Goal: Task Accomplishment & Management: Complete application form

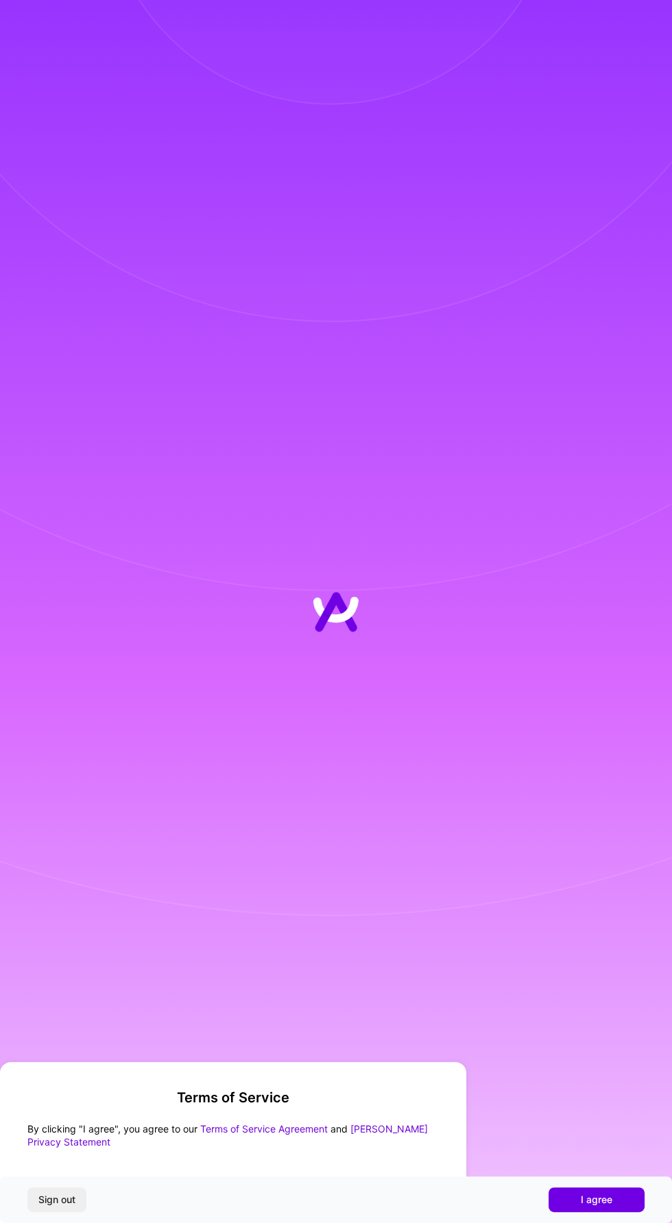
click at [606, 1216] on div "Sign out I agree" at bounding box center [336, 1200] width 672 height 47
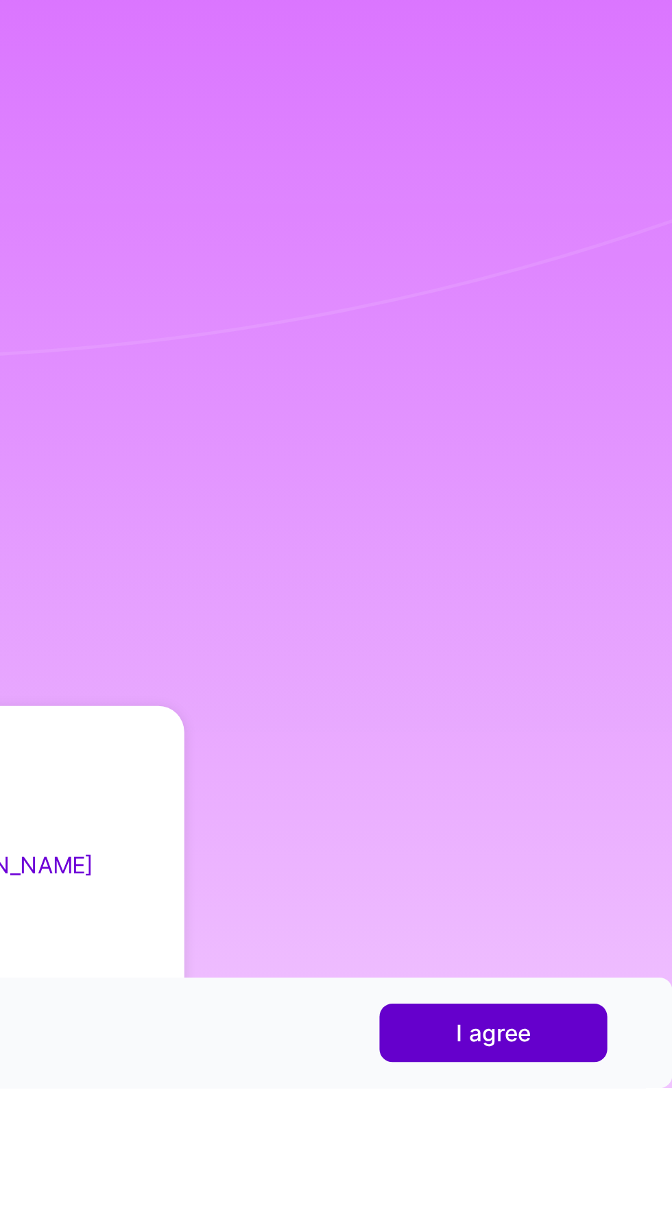
click at [596, 1207] on span "I agree" at bounding box center [597, 1200] width 32 height 14
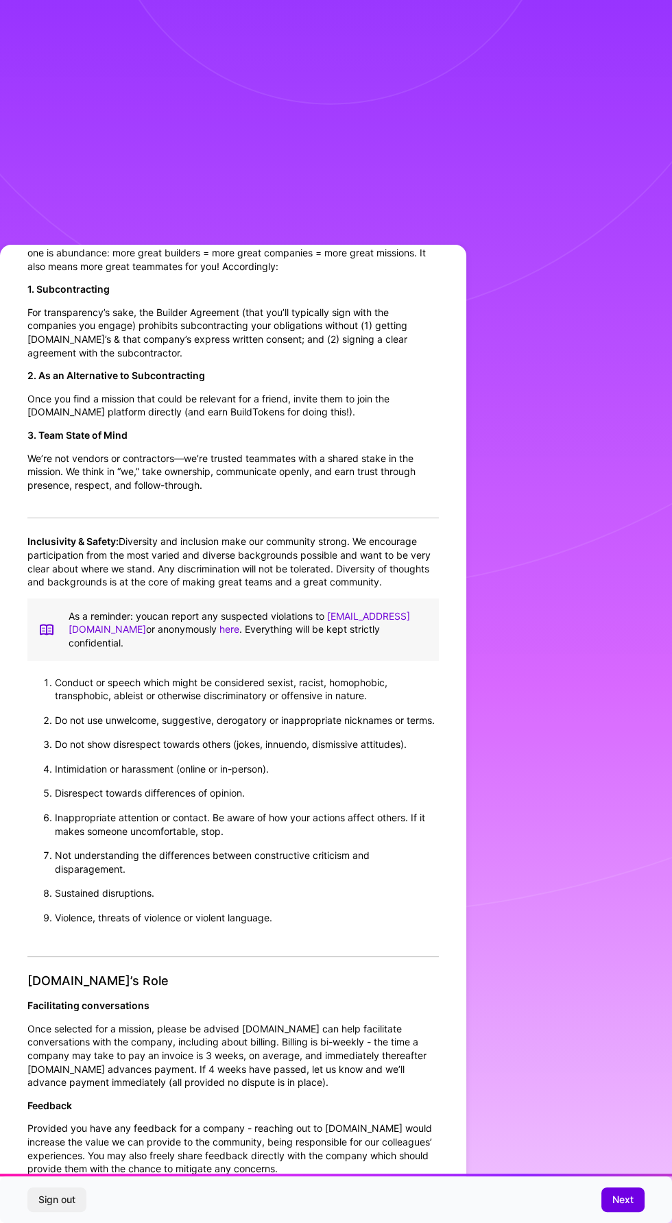
scroll to position [1711, 0]
click at [628, 1207] on span "Next" at bounding box center [622, 1200] width 21 height 14
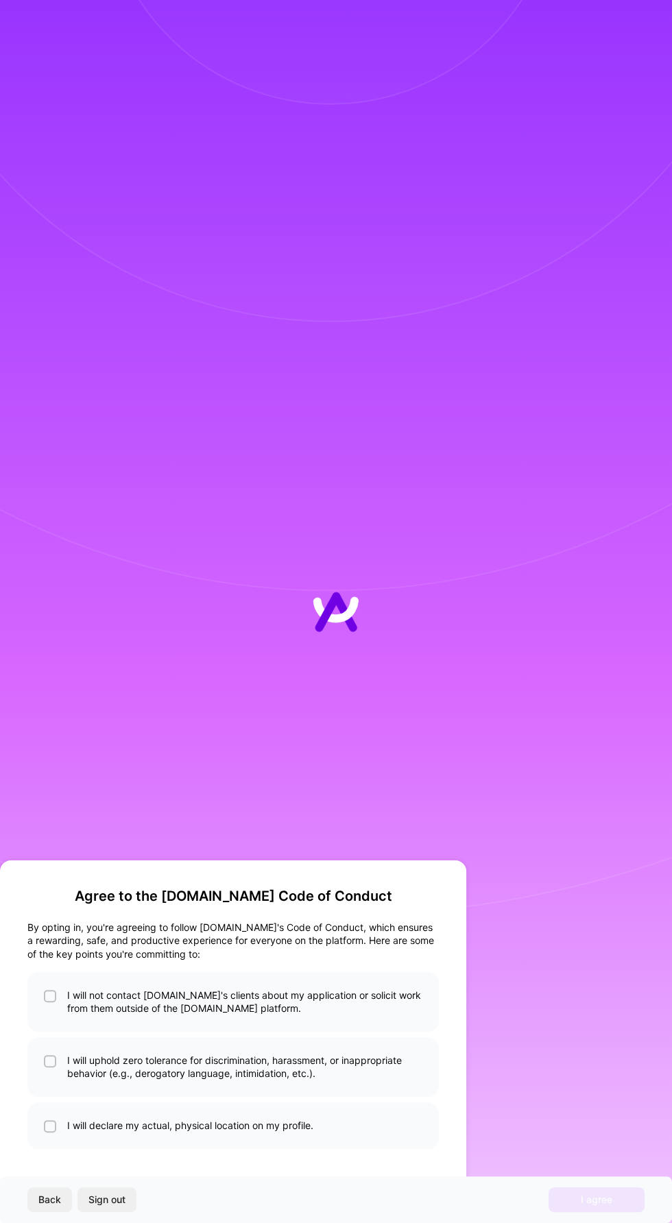
scroll to position [0, 0]
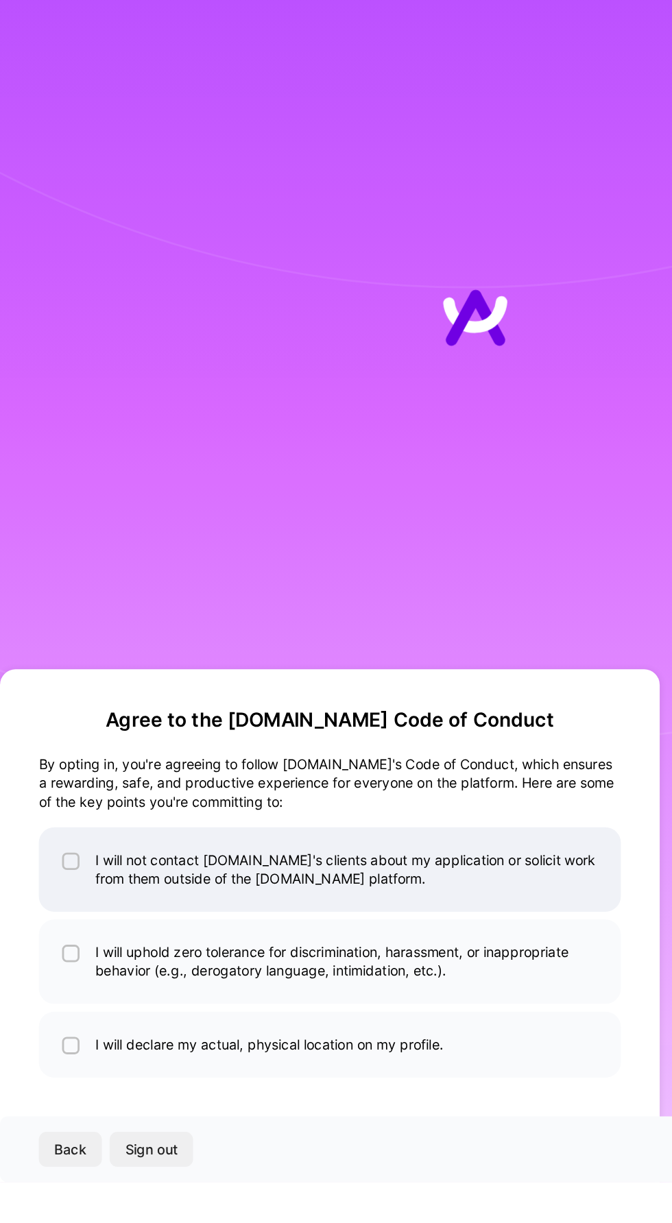
click at [53, 1002] on input "checkbox" at bounding box center [52, 997] width 10 height 10
checkbox input "true"
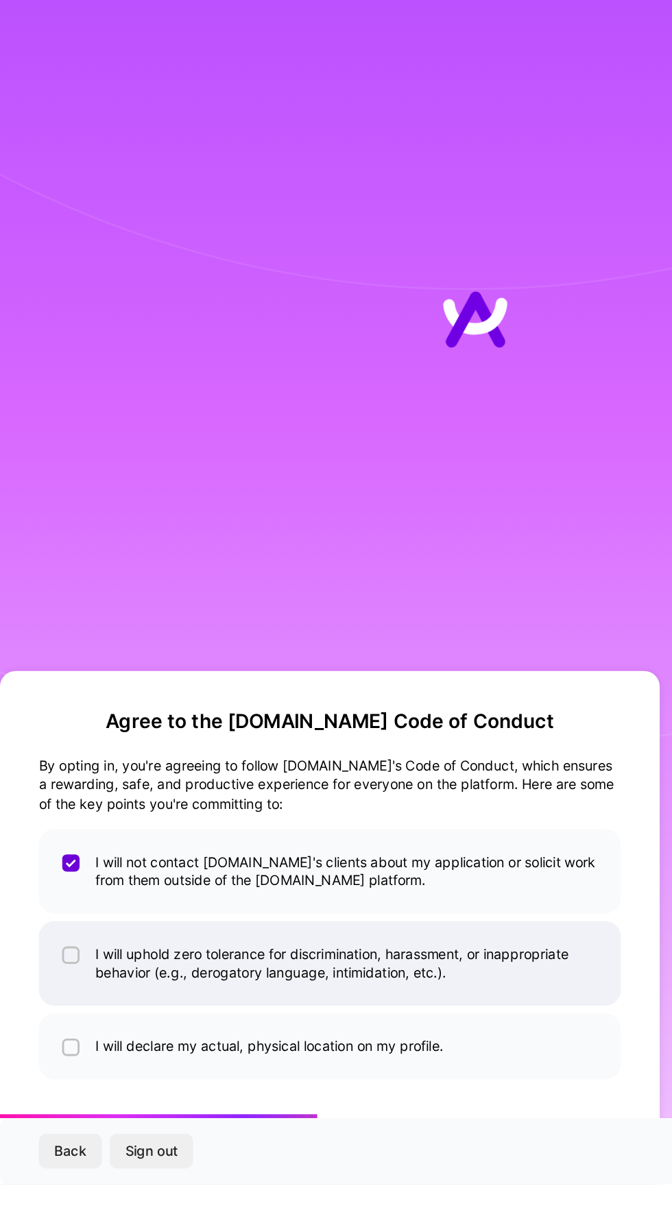
click at [51, 1067] on input "checkbox" at bounding box center [52, 1062] width 10 height 10
checkbox input "true"
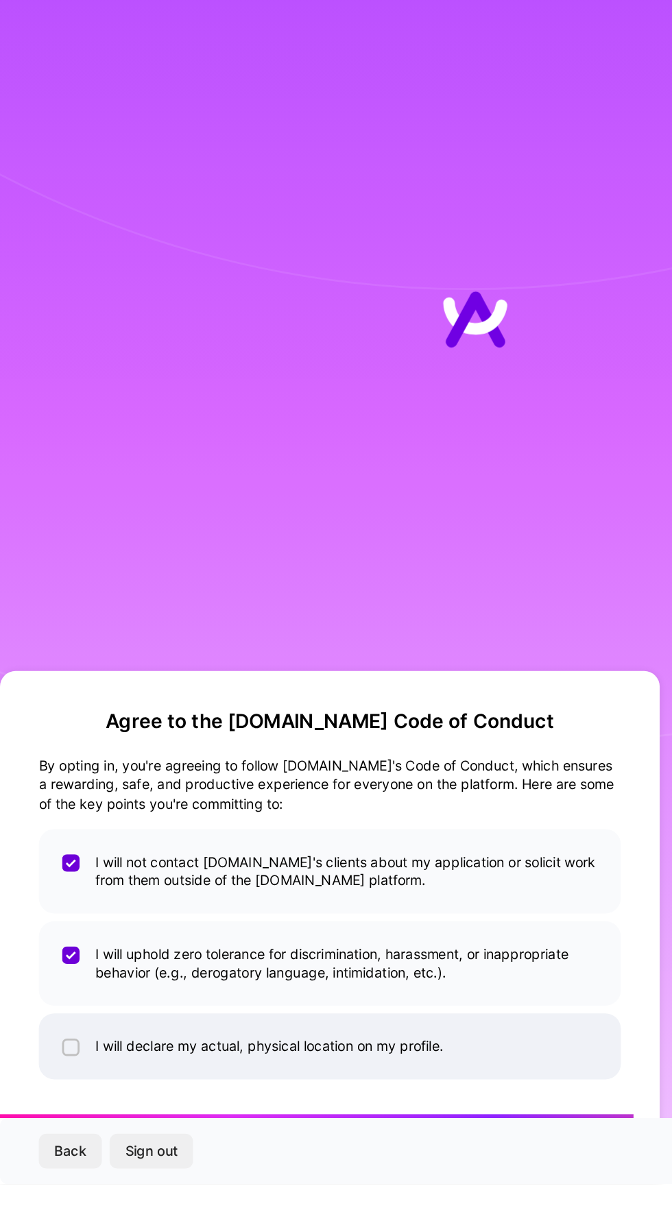
click at [53, 1132] on input "checkbox" at bounding box center [52, 1128] width 10 height 10
checkbox input "true"
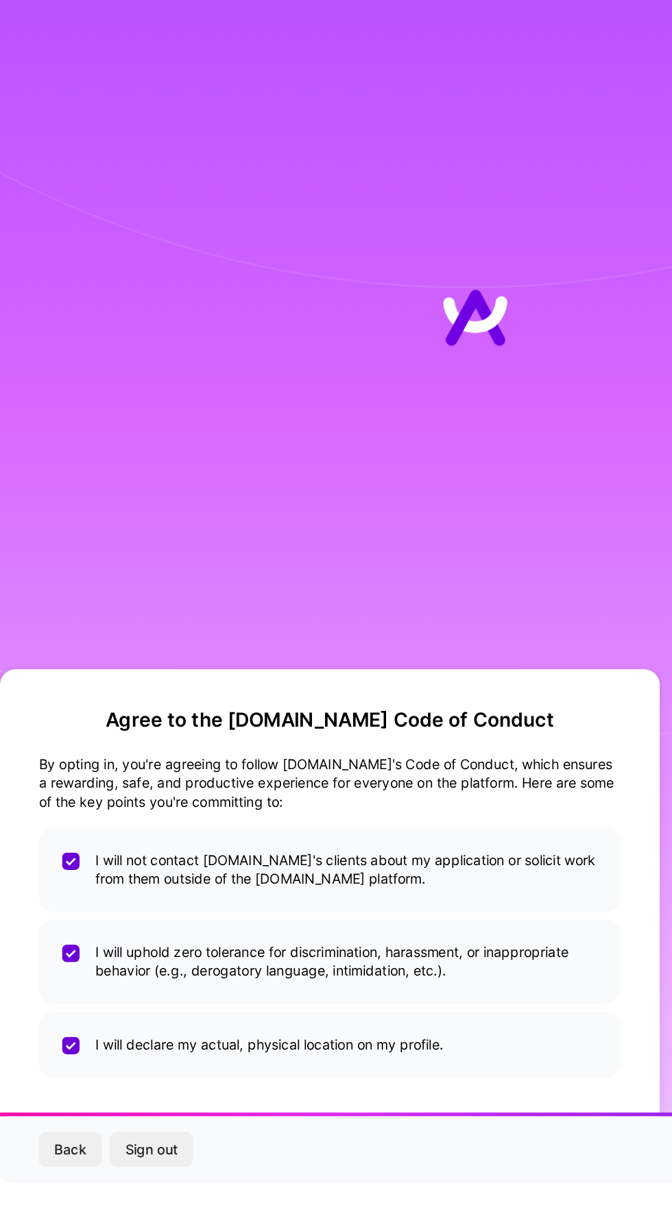
click at [117, 1207] on span "Sign out" at bounding box center [106, 1200] width 37 height 14
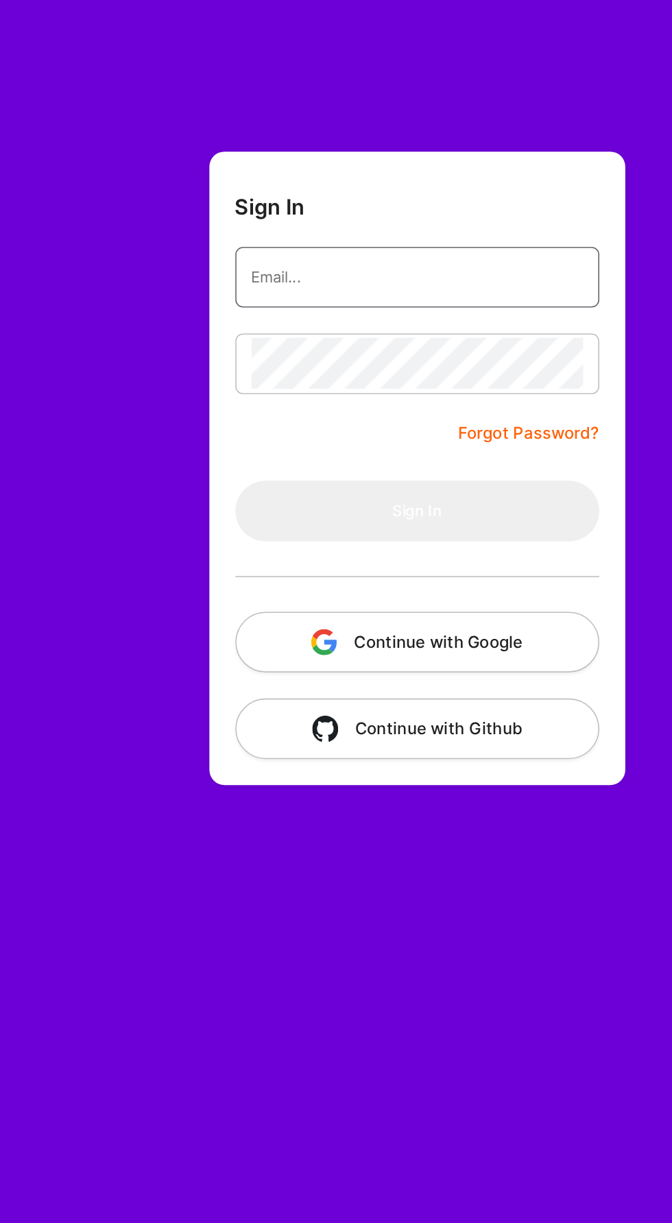
click at [294, 171] on input "email" at bounding box center [378, 175] width 210 height 33
type input "[EMAIL_ADDRESS][DOMAIN_NAME]"
click at [263, 304] on button "Sign In" at bounding box center [378, 323] width 230 height 38
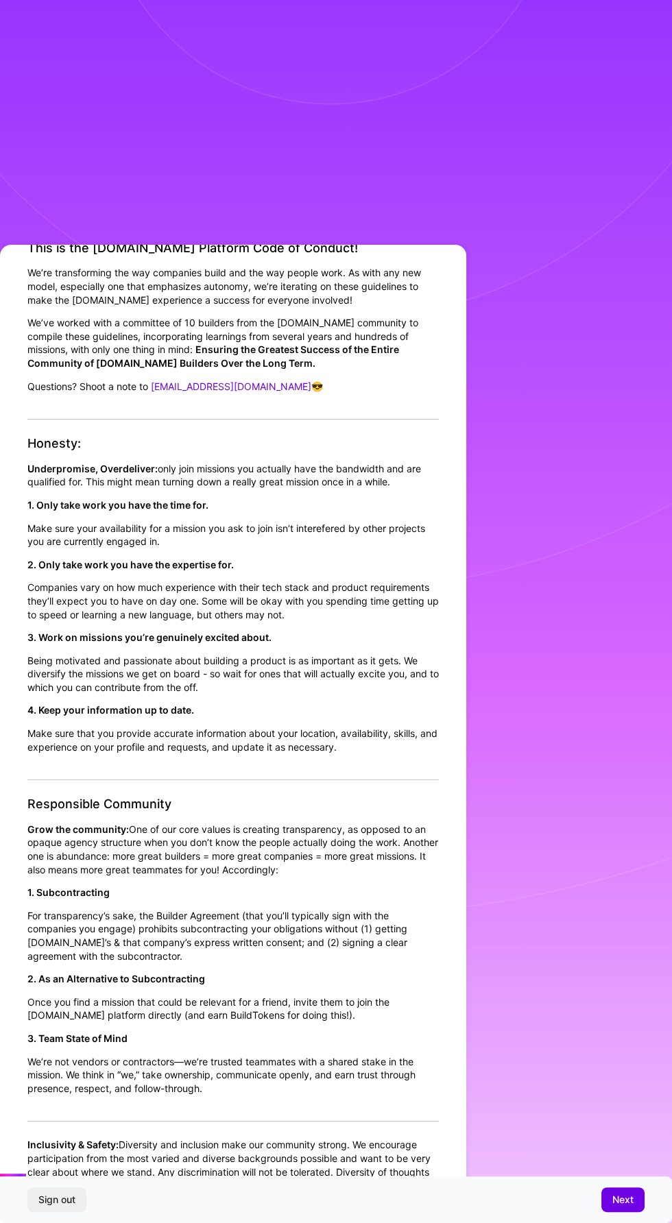
scroll to position [66, 0]
click at [632, 1190] on button "Next" at bounding box center [622, 1200] width 43 height 25
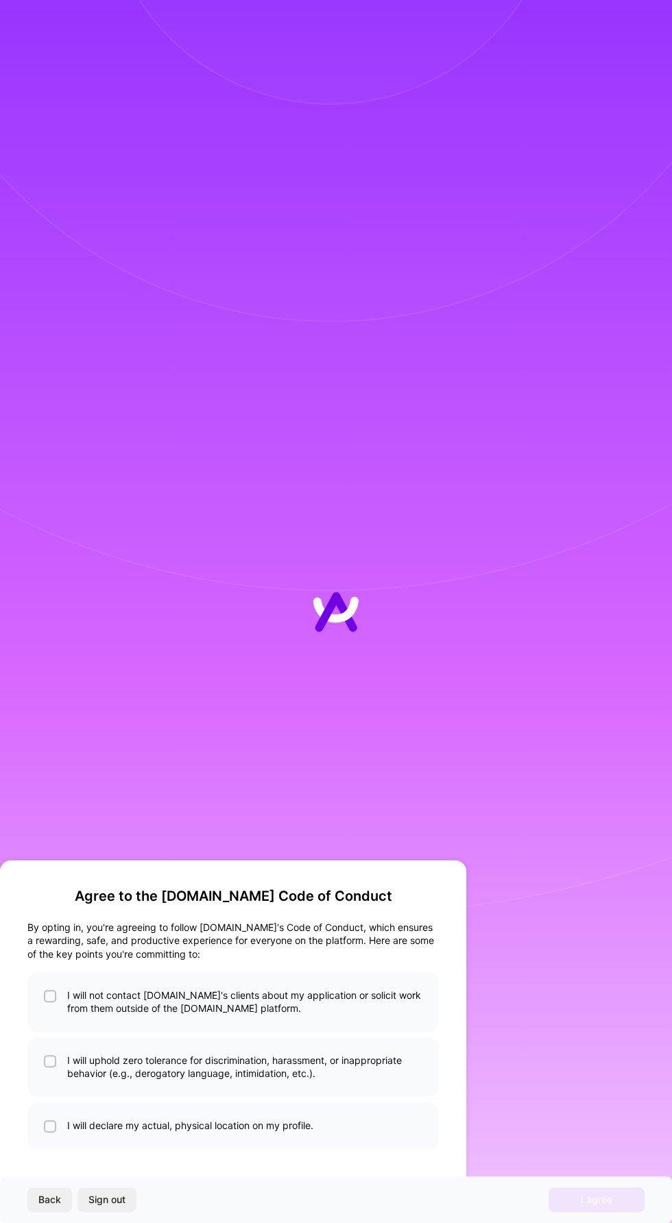
scroll to position [0, 0]
click at [51, 1002] on input "checkbox" at bounding box center [52, 997] width 10 height 10
checkbox input "true"
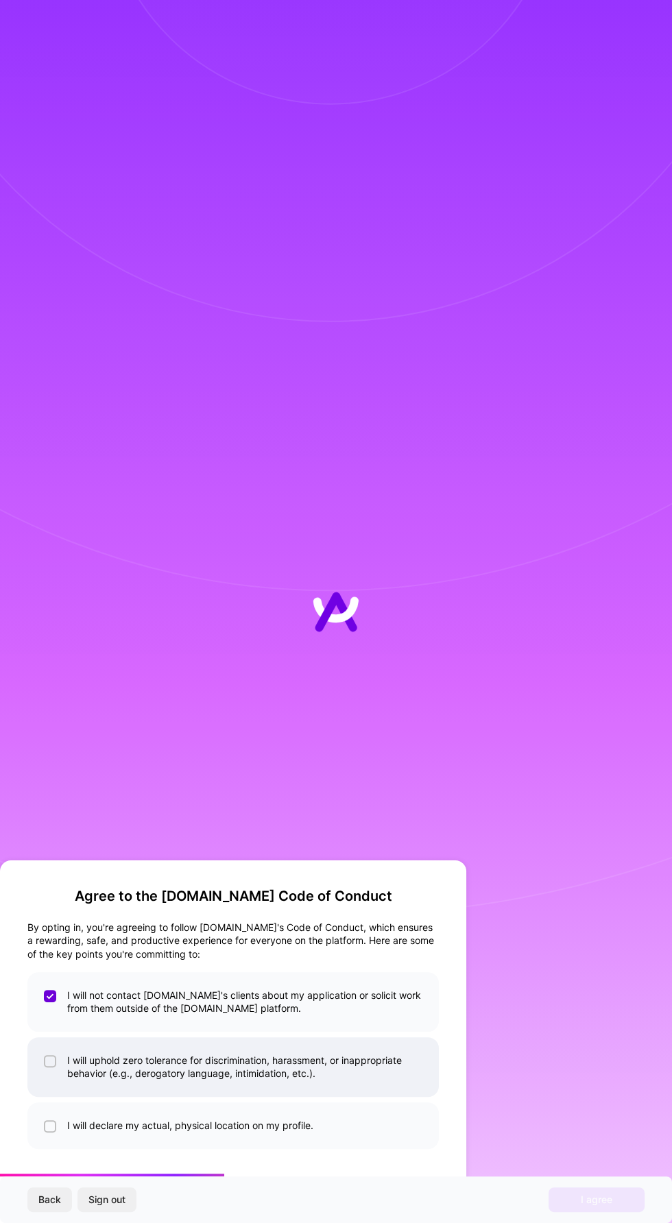
click at [51, 1067] on input "checkbox" at bounding box center [52, 1062] width 10 height 10
checkbox input "true"
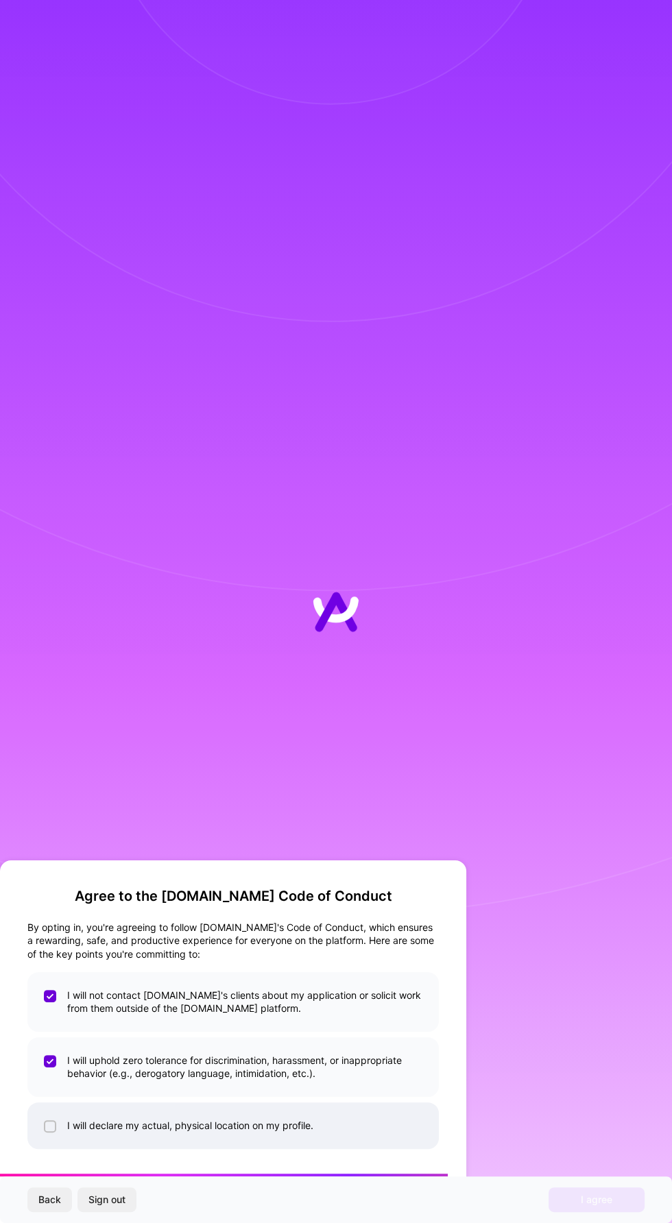
click at [48, 1132] on input "checkbox" at bounding box center [52, 1128] width 10 height 10
checkbox input "true"
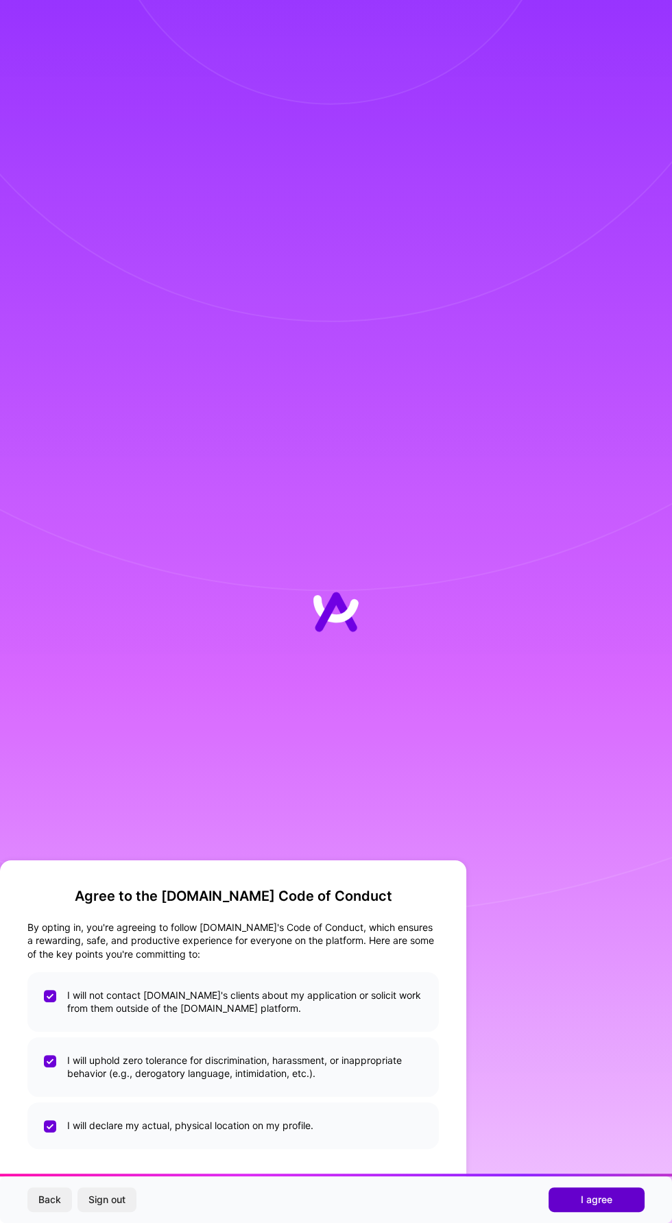
click at [601, 1207] on span "I agree" at bounding box center [597, 1200] width 32 height 14
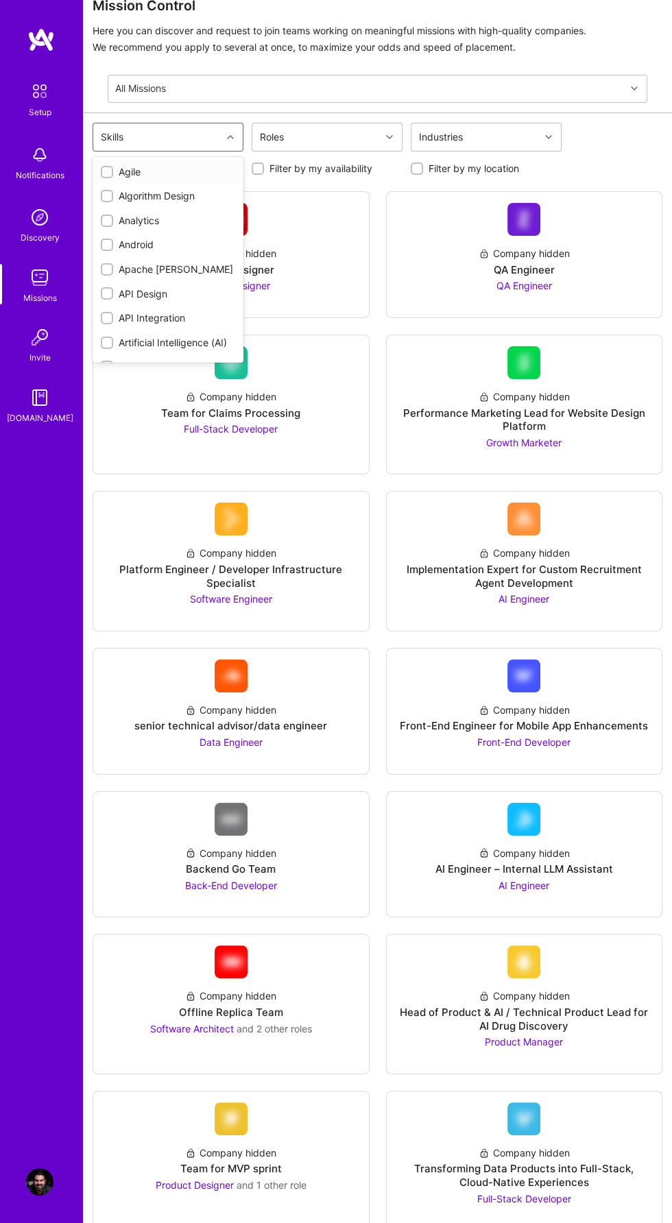
scroll to position [19, 0]
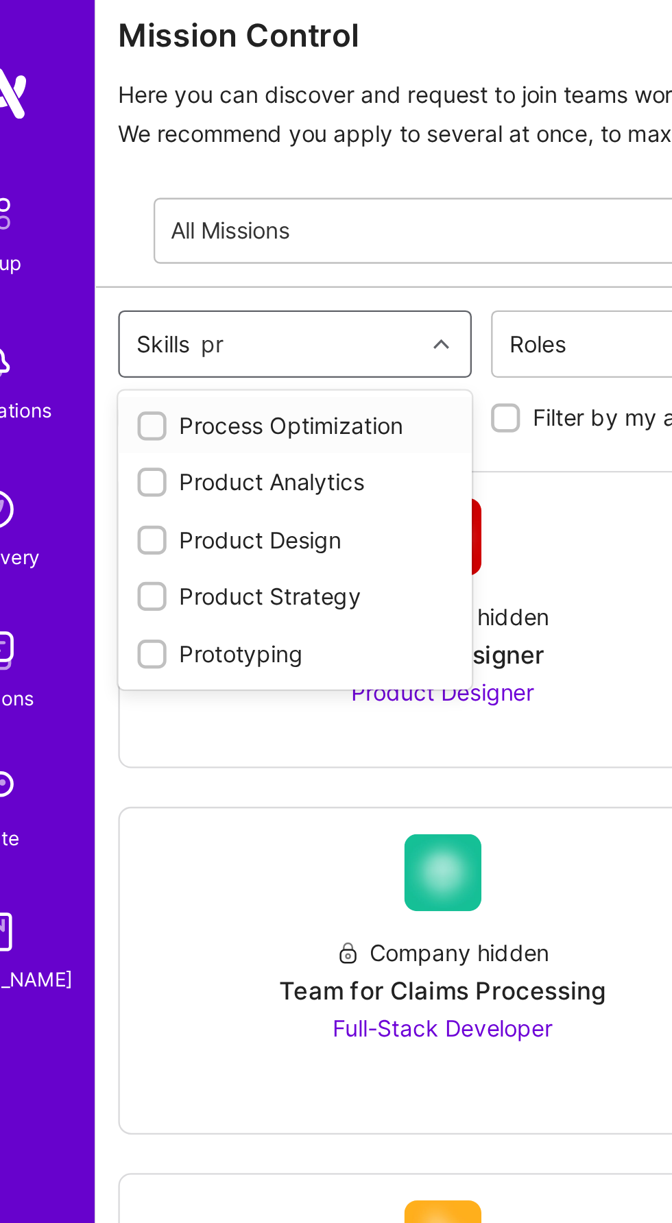
type input "p"
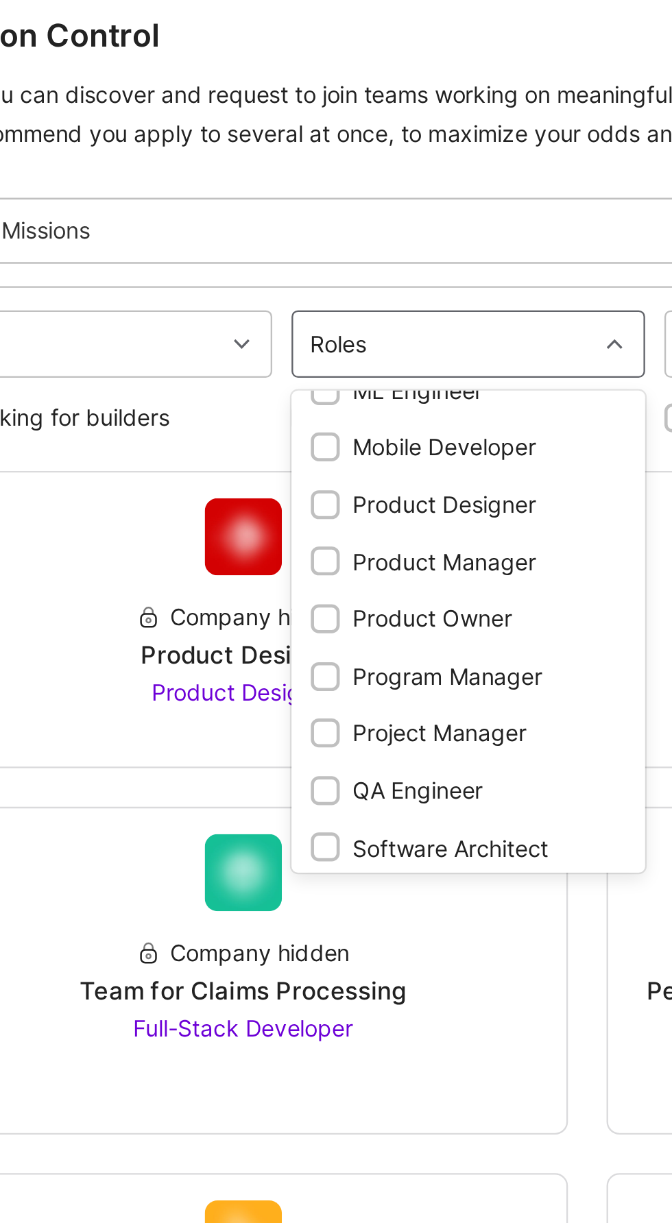
scroll to position [434, 0]
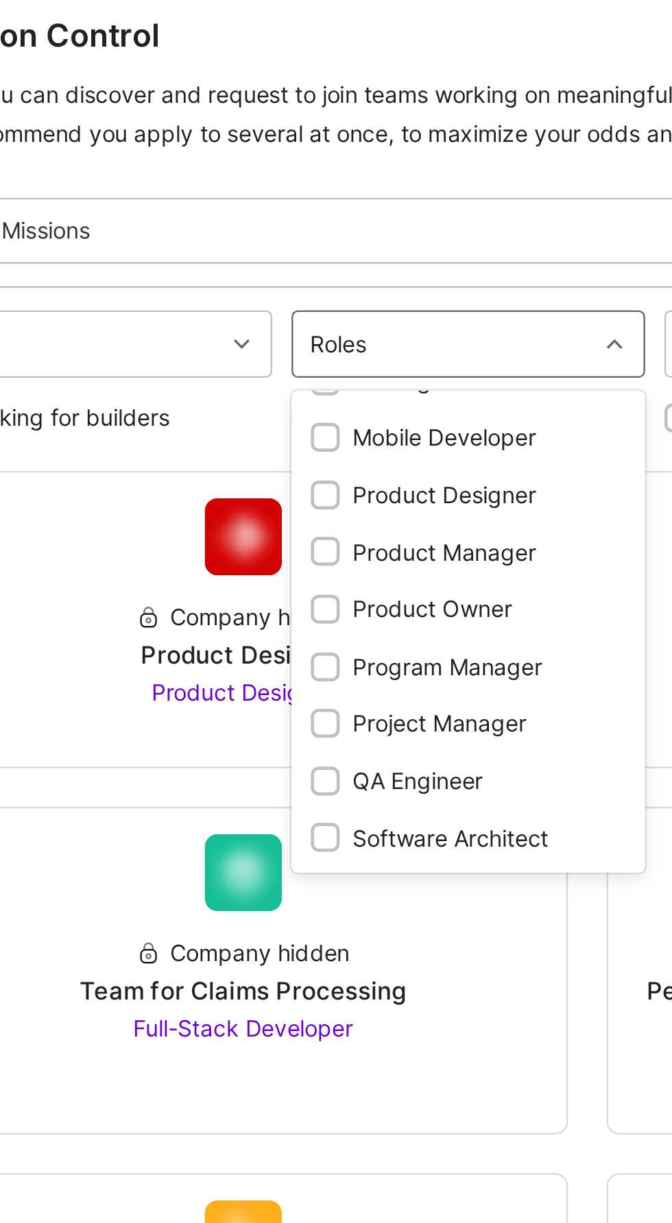
click at [270, 285] on input "checkbox" at bounding box center [268, 285] width 10 height 10
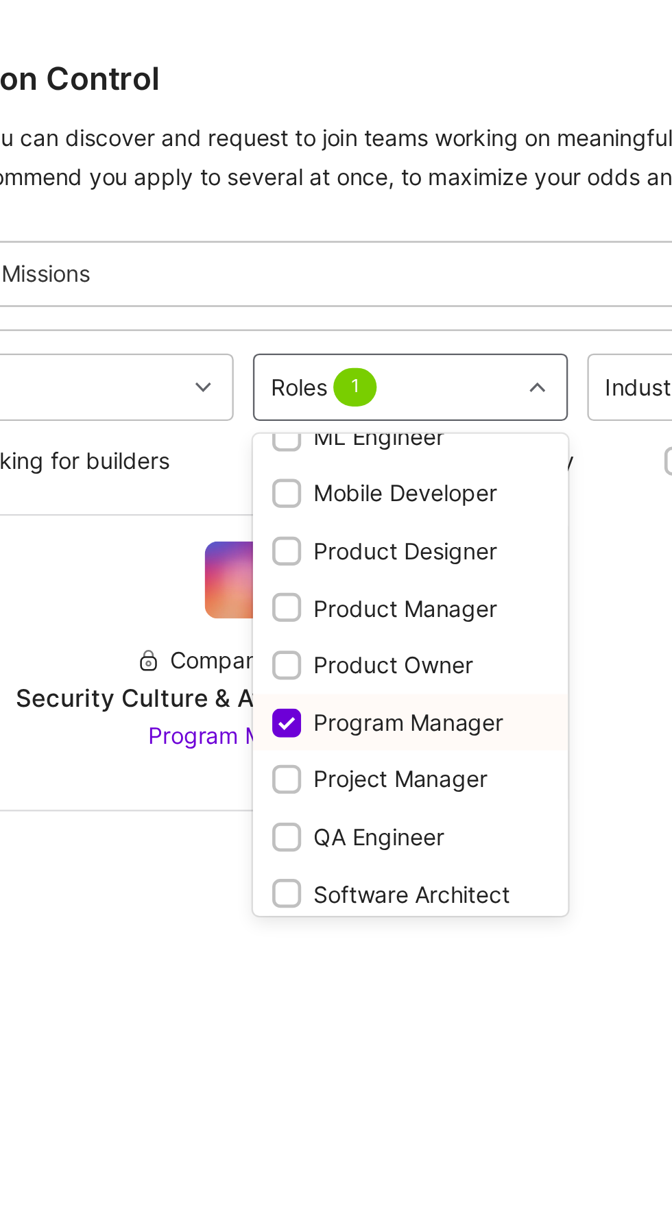
scroll to position [430, 0]
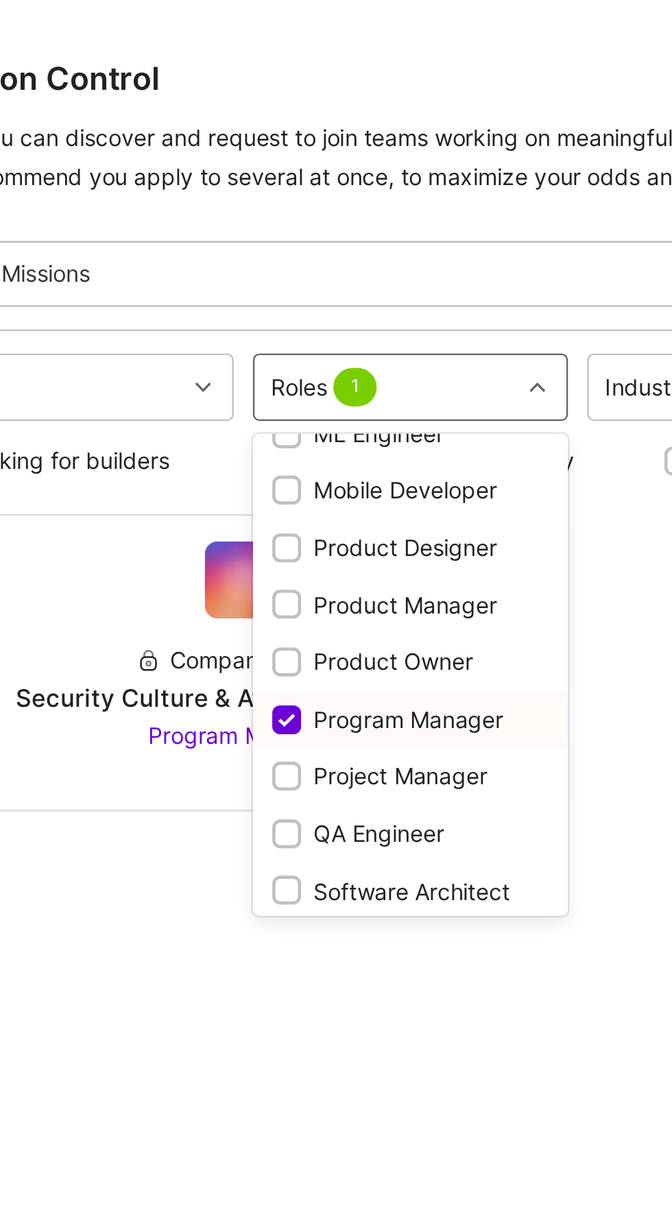
click at [254, 327] on input "checkbox" at bounding box center [251, 332] width 10 height 10
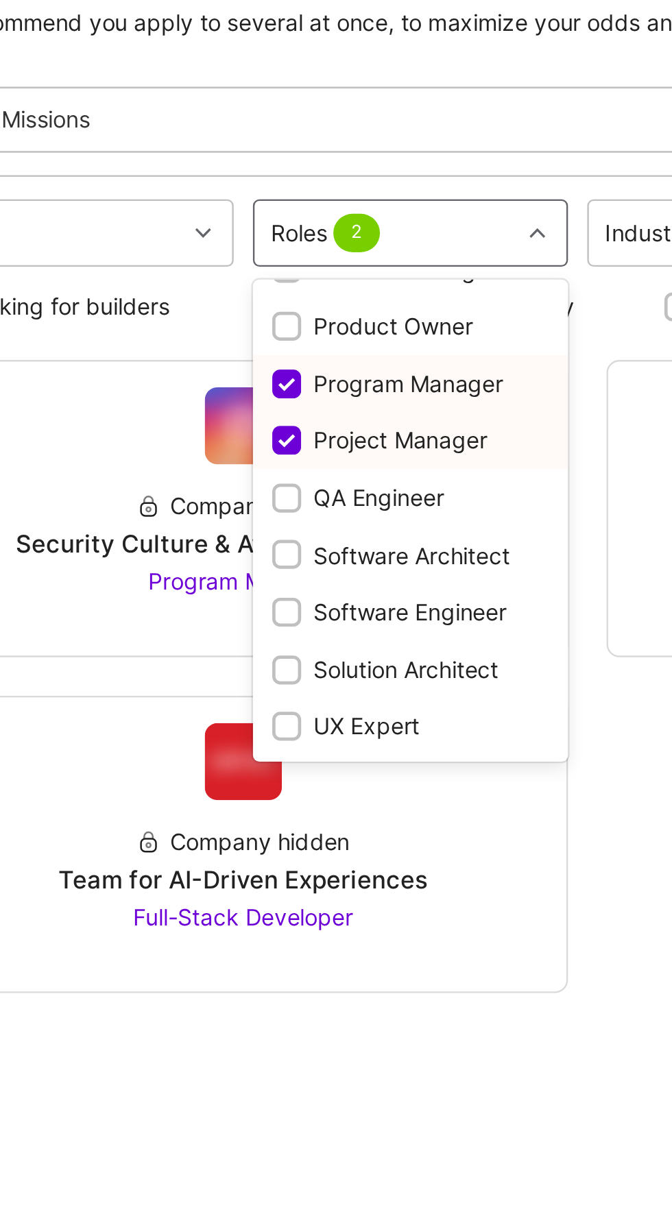
scroll to position [19, 0]
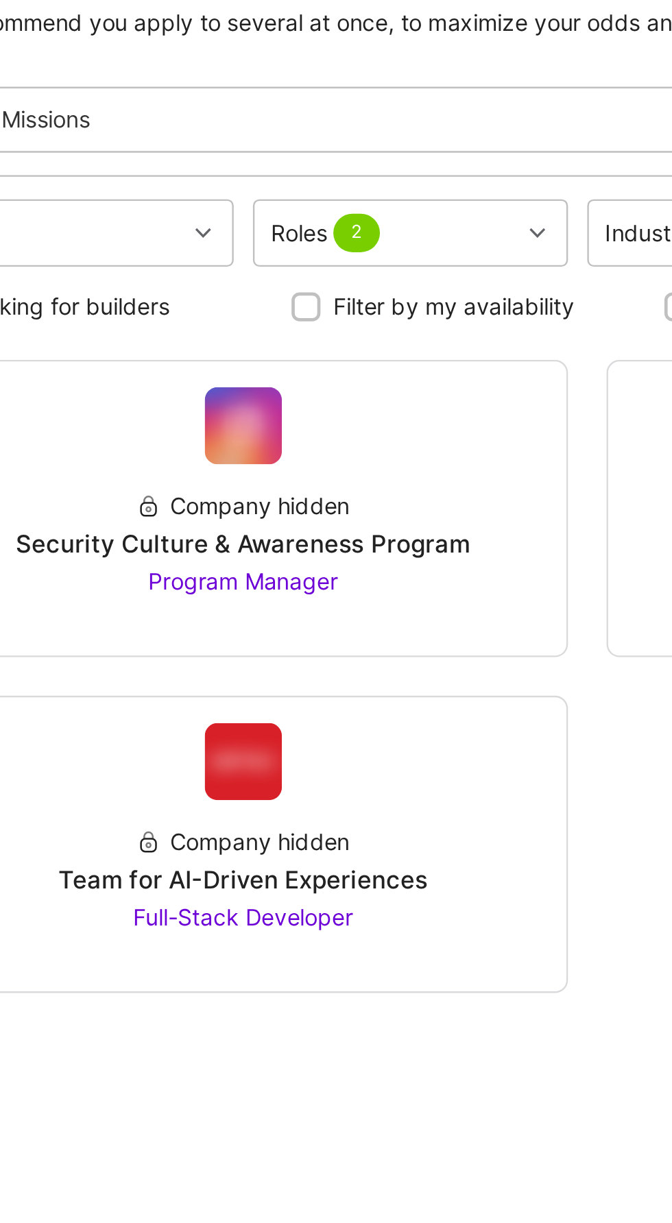
click at [389, 382] on div "Company hidden Security Culture & Awareness Program Program Manager Company hid…" at bounding box center [378, 354] width 570 height 270
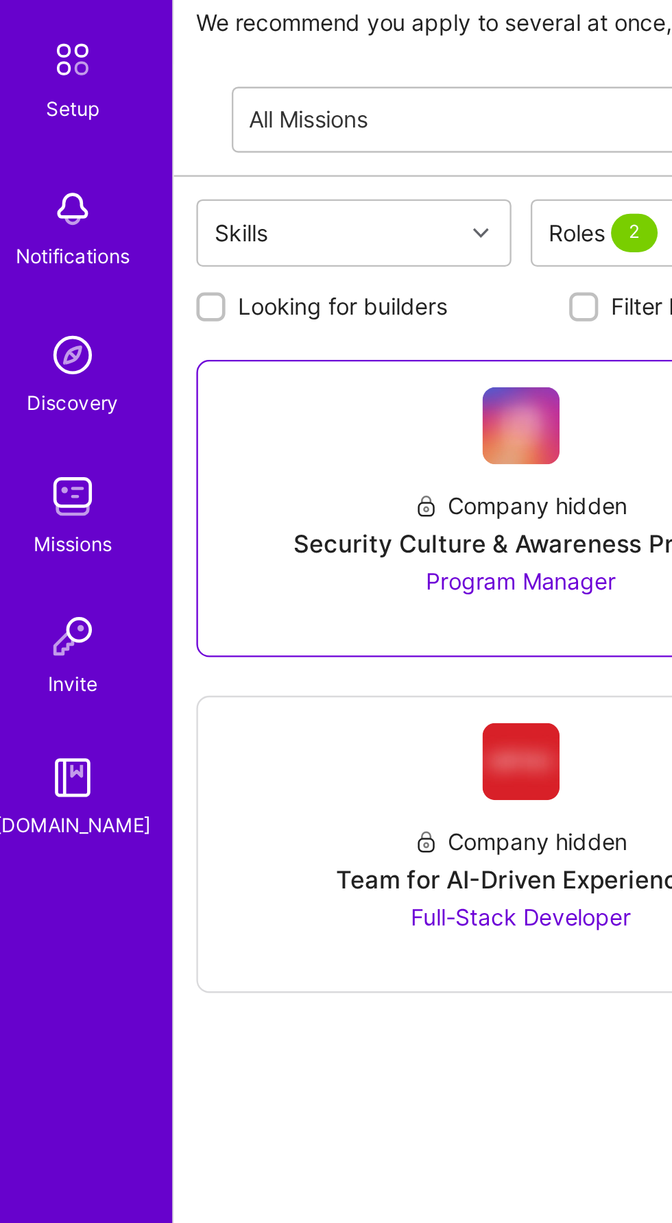
click at [222, 291] on div "Security Culture & Awareness Program" at bounding box center [231, 298] width 194 height 14
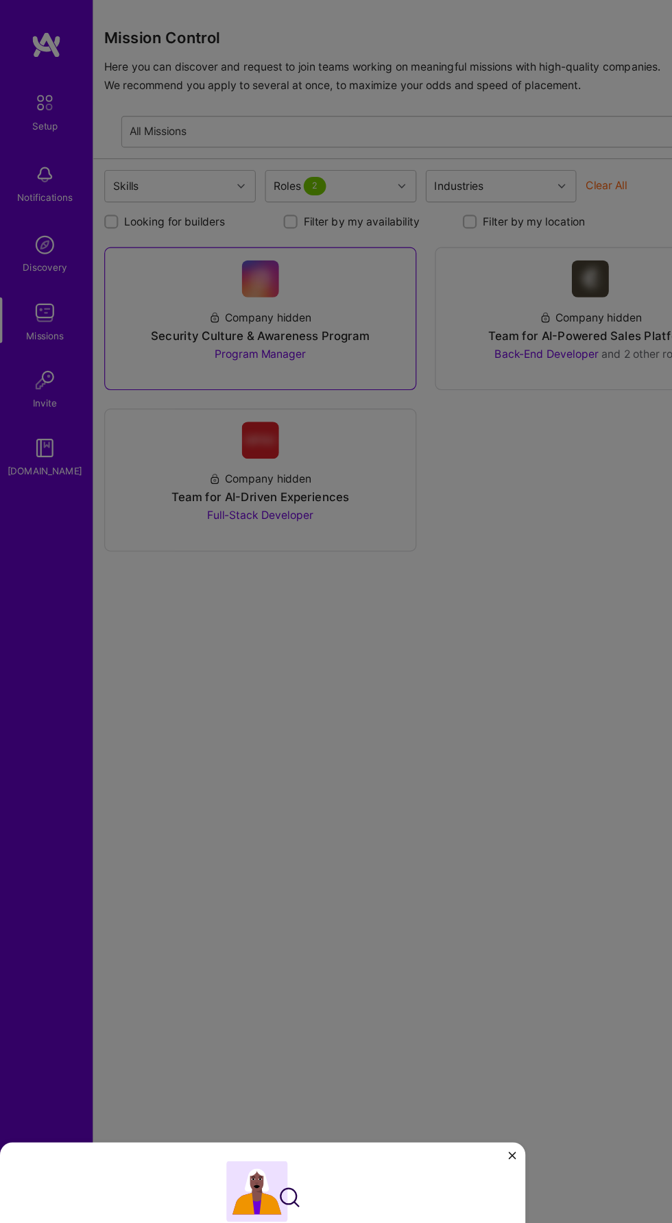
scroll to position [0, 0]
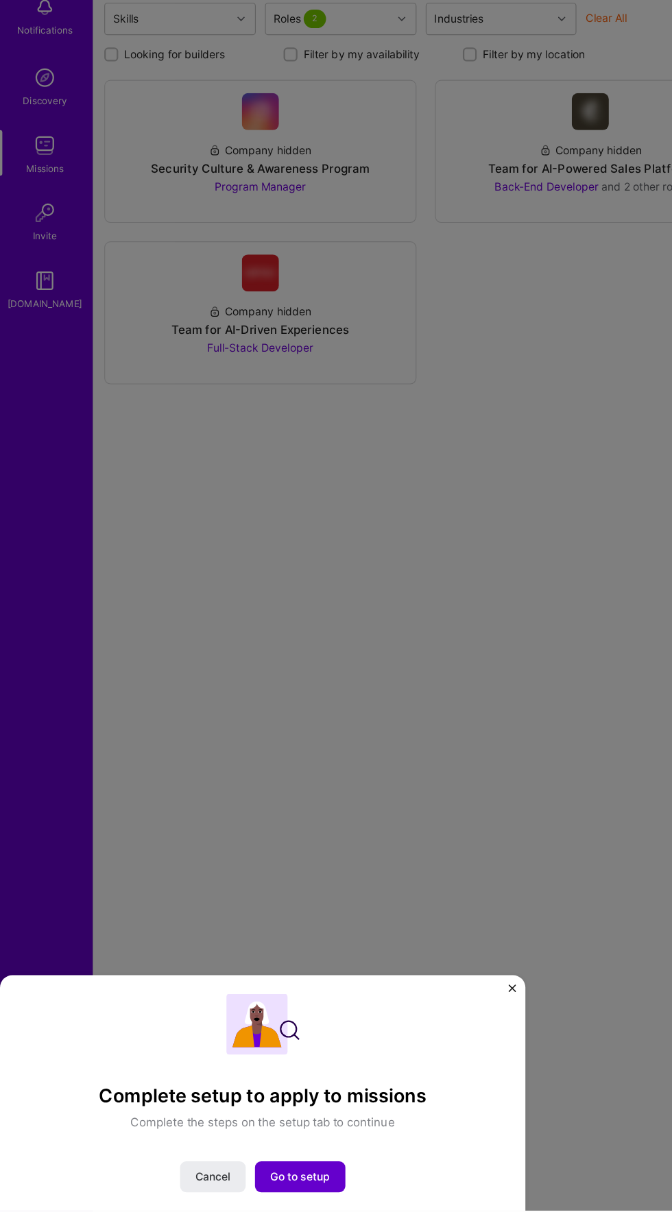
click at [278, 1200] on span "Go to setup" at bounding box center [266, 1193] width 53 height 14
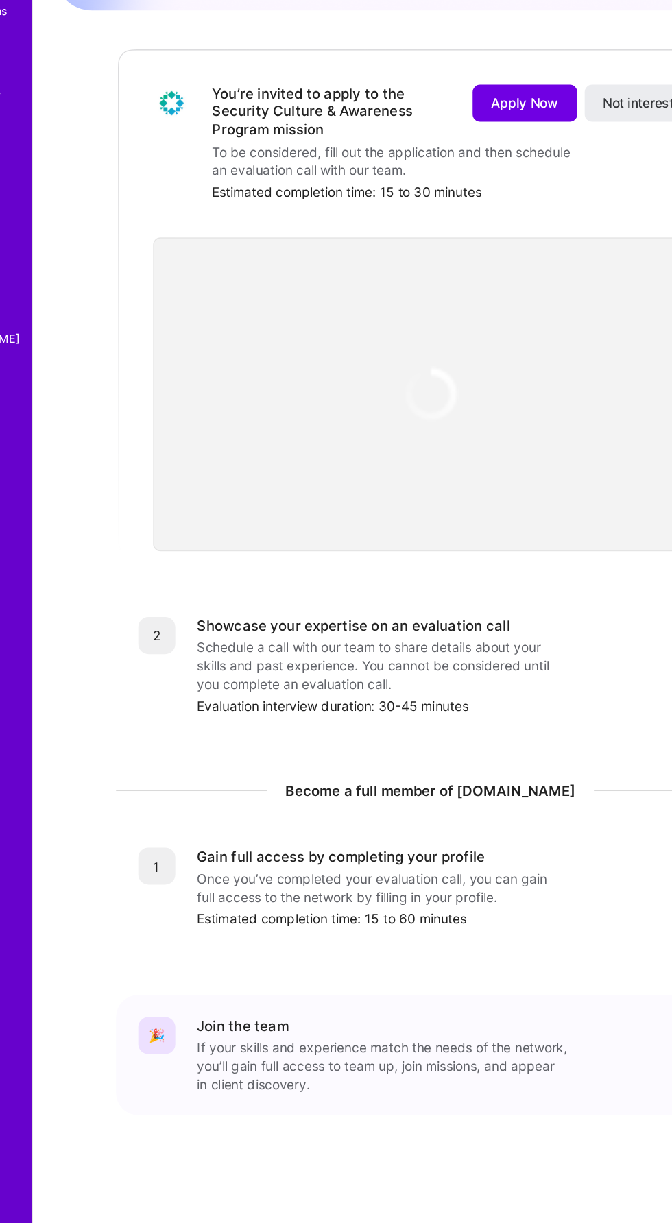
click at [433, 649] on div "Schedule a call with our team to share details about your skills and past exper…" at bounding box center [342, 660] width 274 height 40
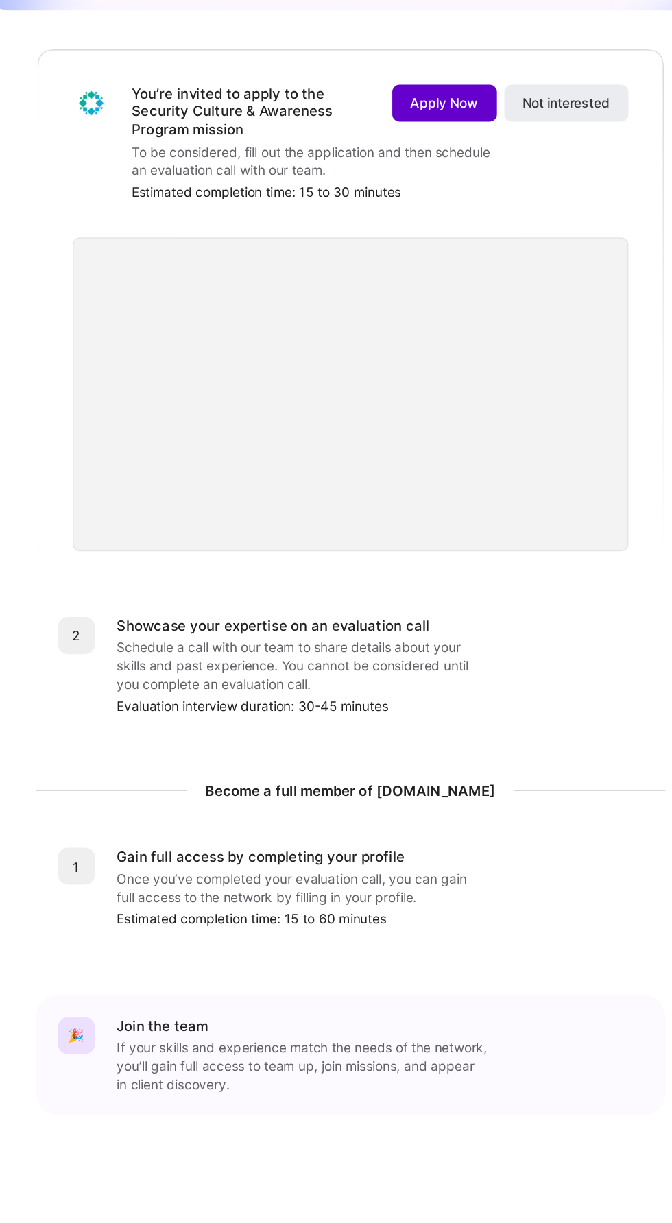
click at [439, 237] on span "Apply Now" at bounding box center [447, 244] width 50 height 14
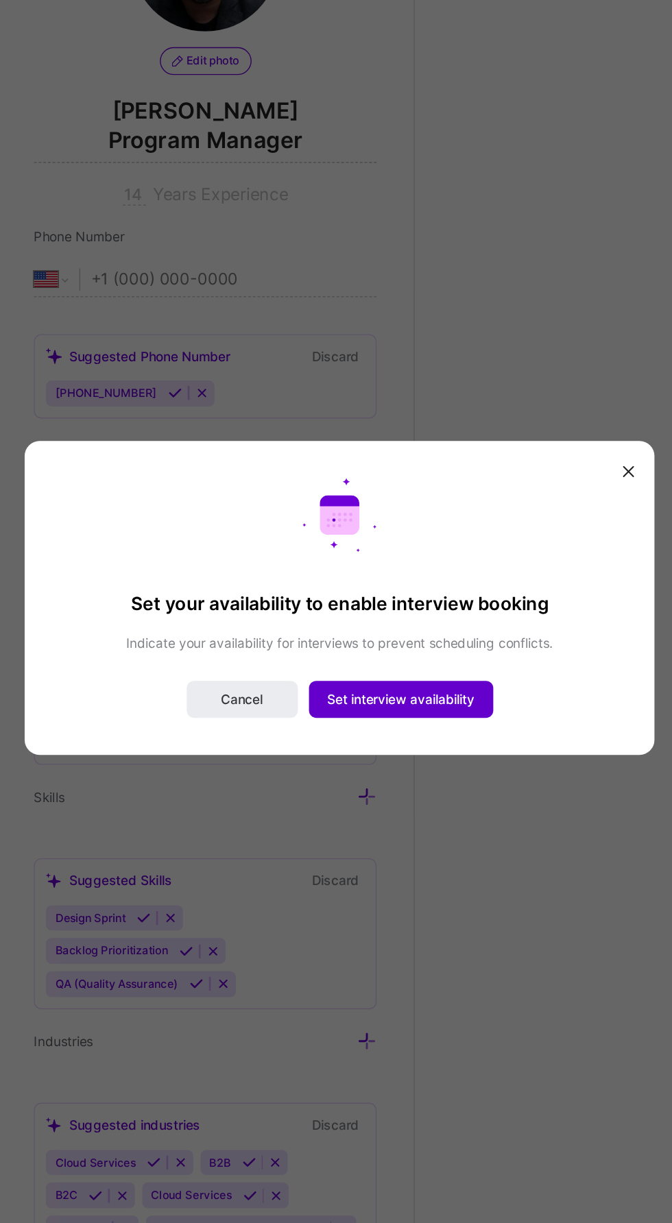
click at [409, 700] on button "Set interview availability" at bounding box center [381, 686] width 136 height 27
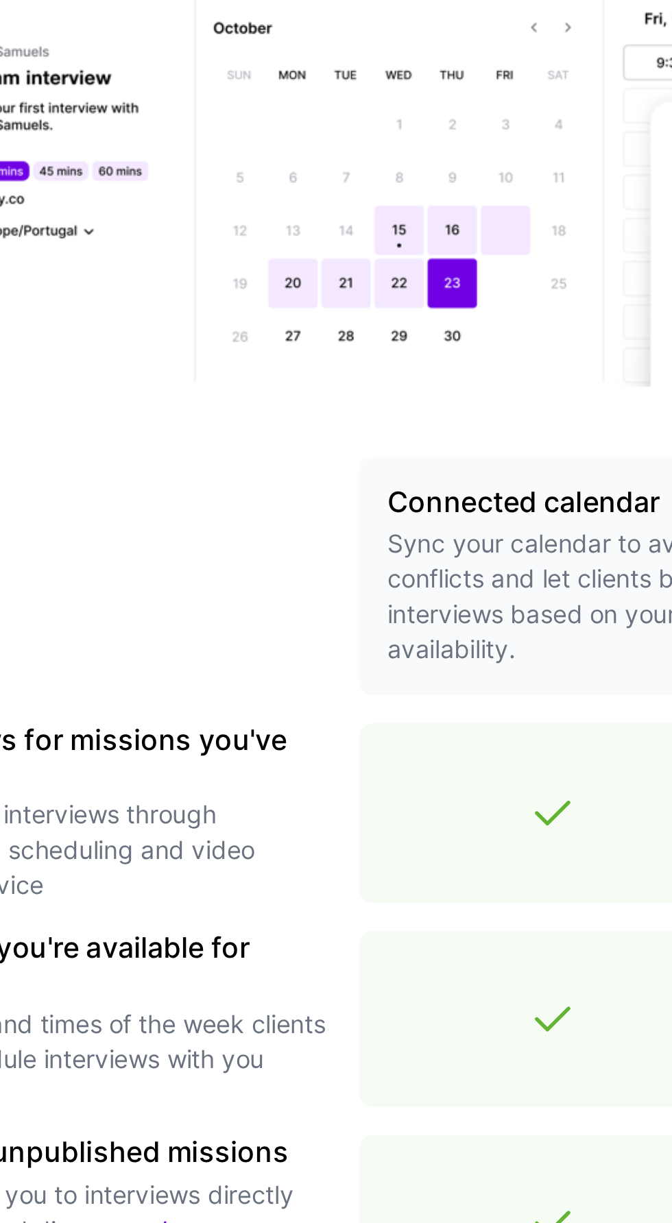
scroll to position [14, 0]
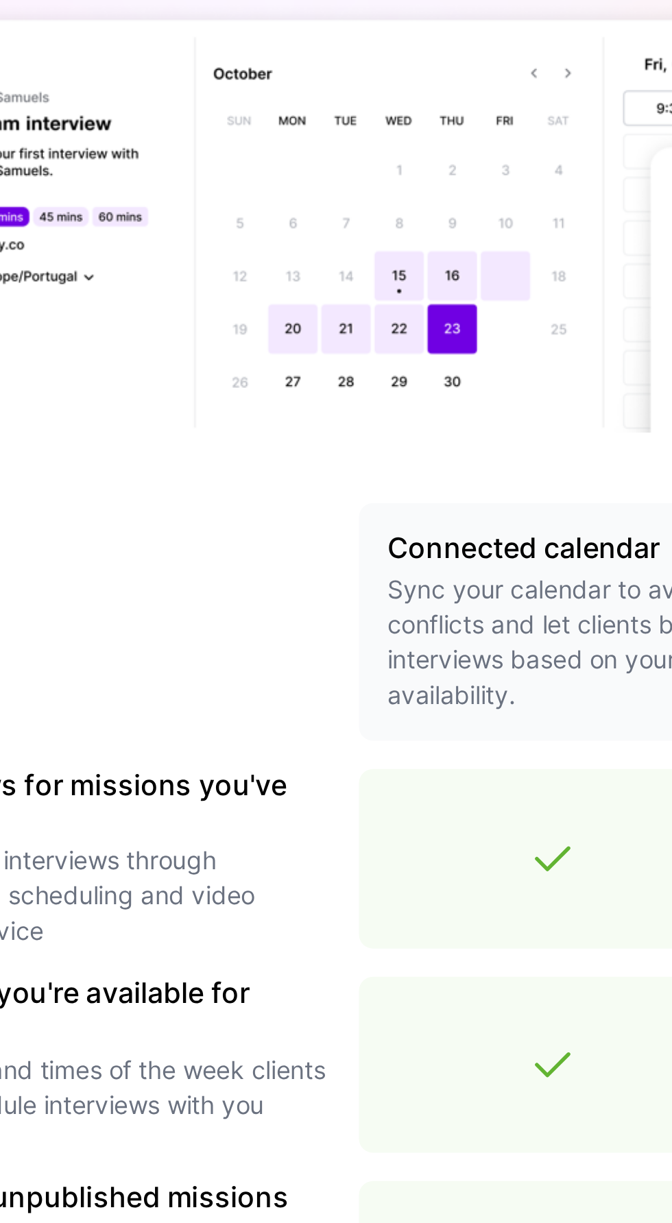
click at [327, 318] on img at bounding box center [335, 224] width 529 height 185
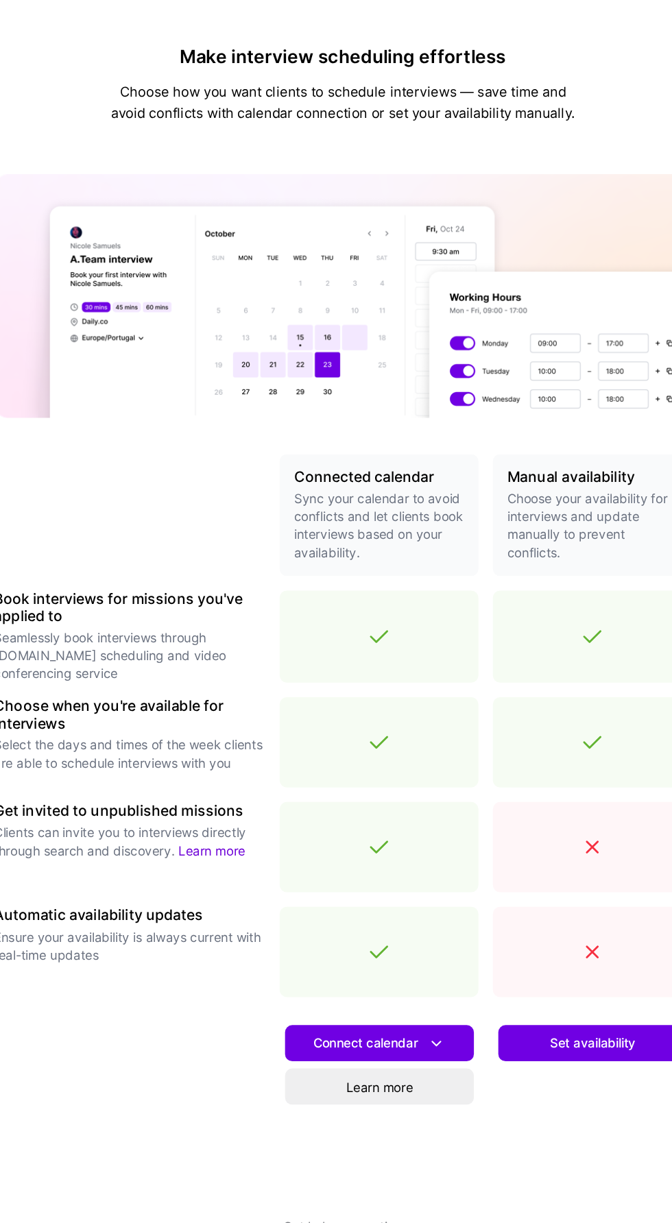
scroll to position [0, 0]
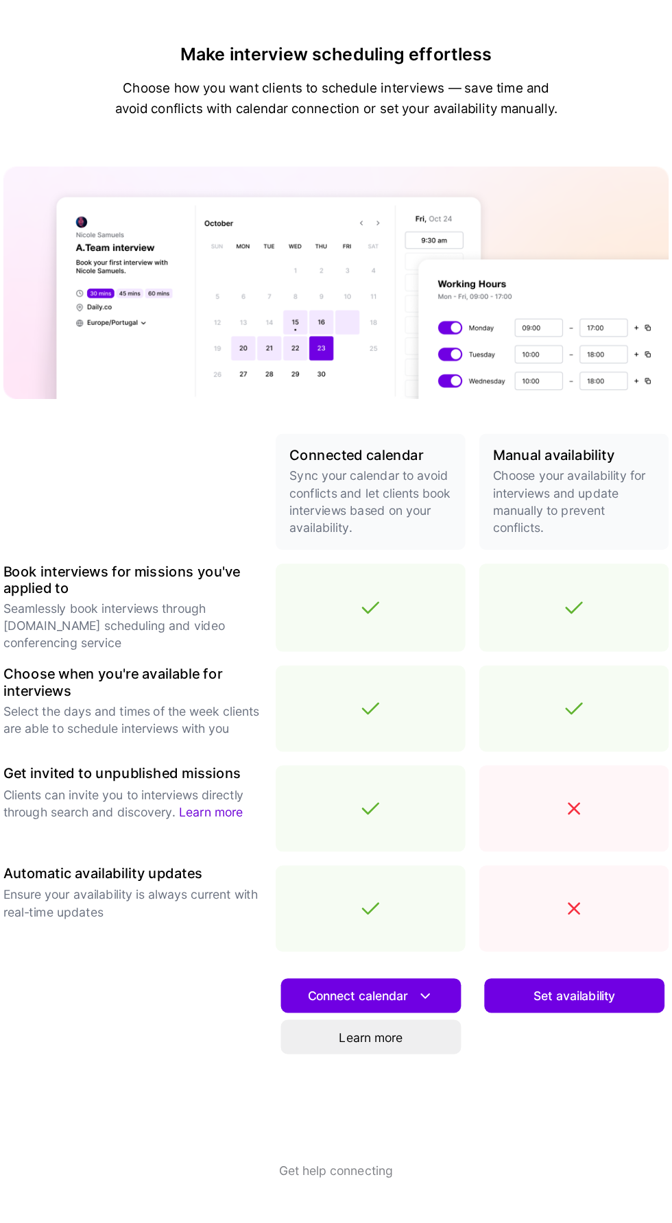
click at [502, 389] on div "Manual availability Choose your availability for interviews and update manually…" at bounding box center [525, 391] width 151 height 93
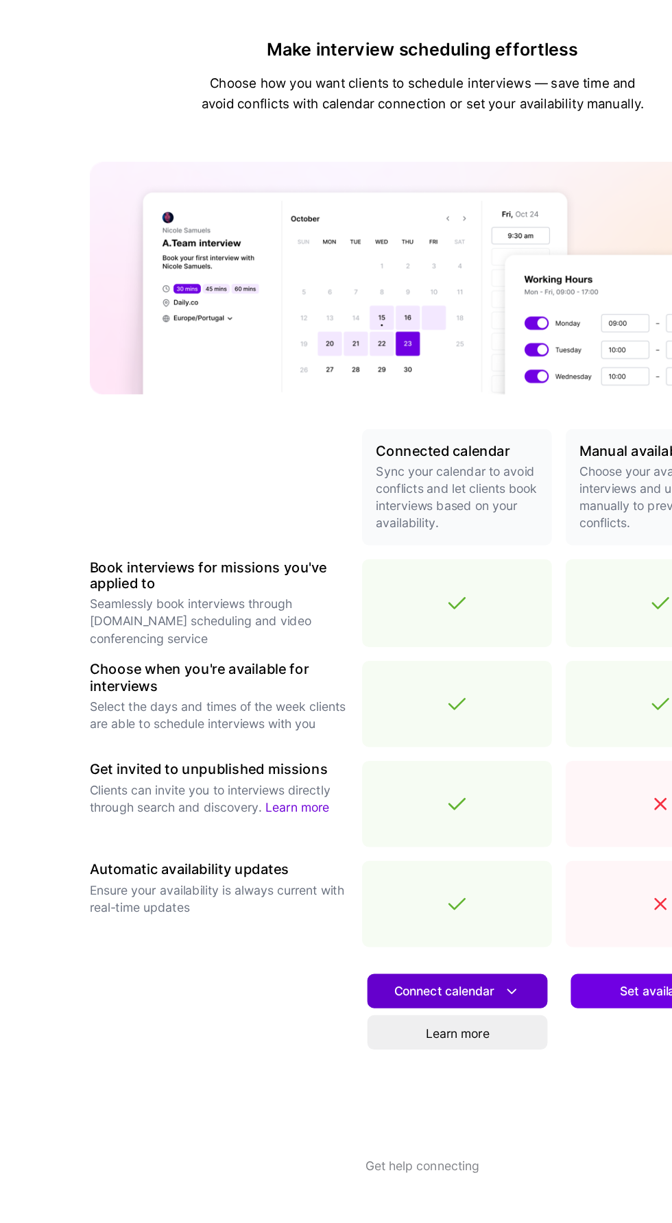
click at [421, 806] on button "Connect calendar" at bounding box center [363, 791] width 143 height 27
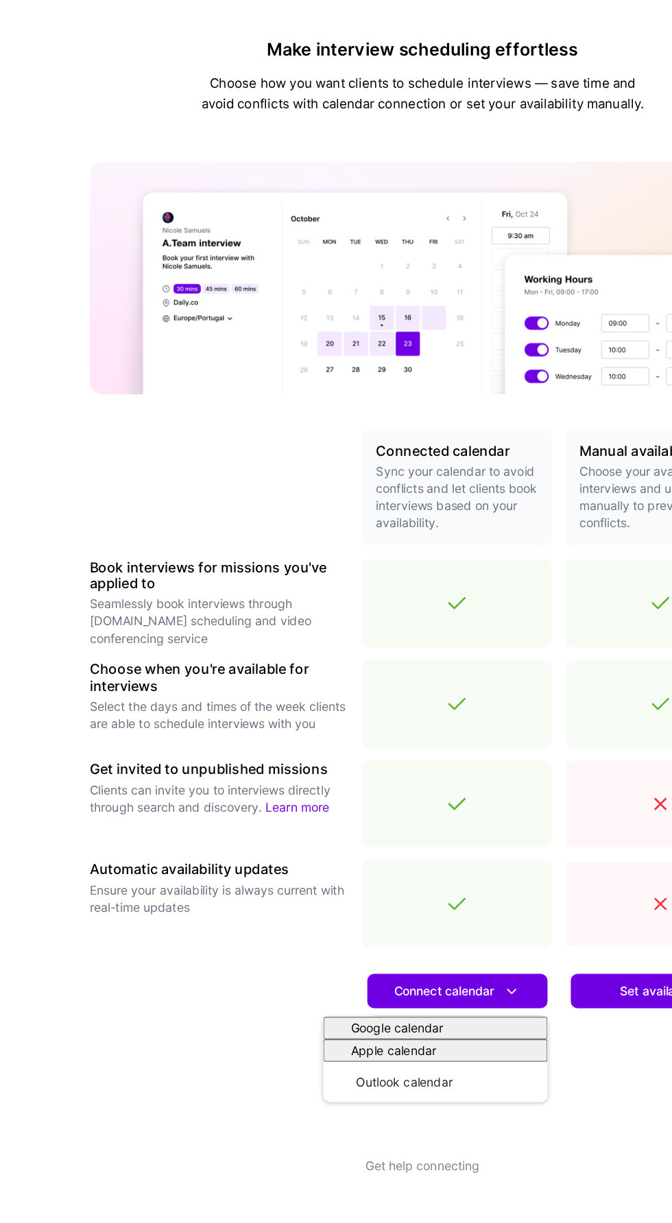
click at [194, 843] on div at bounding box center [174, 846] width 206 height 156
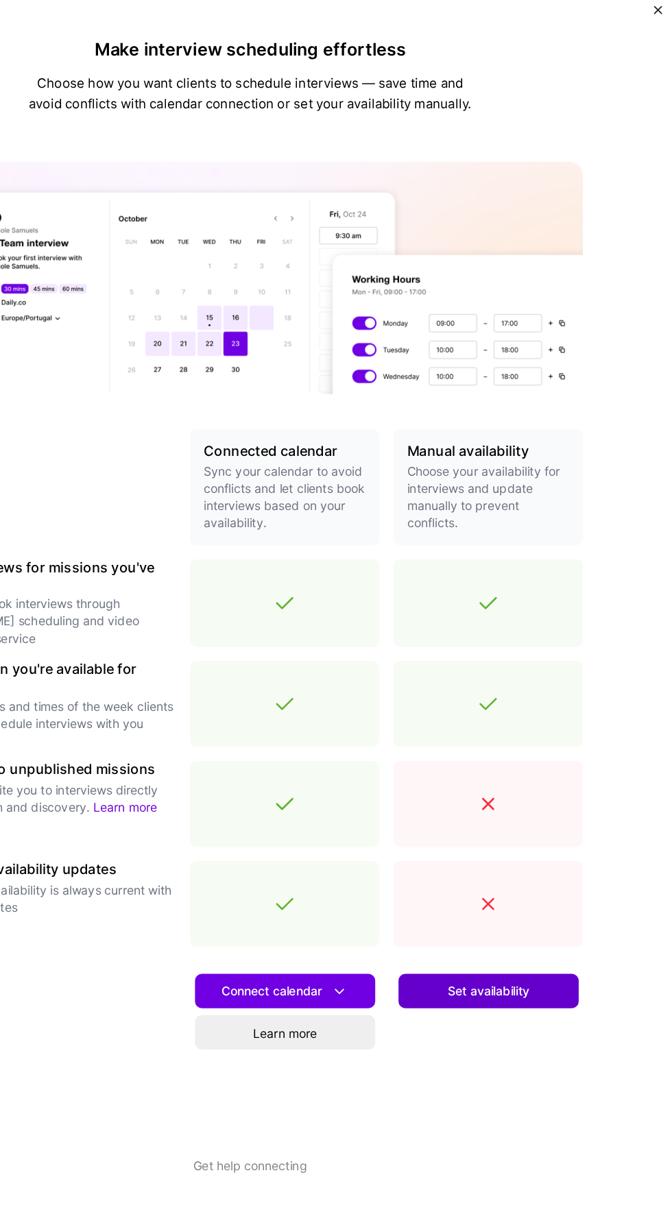
click at [595, 806] on button "Set availability" at bounding box center [525, 791] width 143 height 27
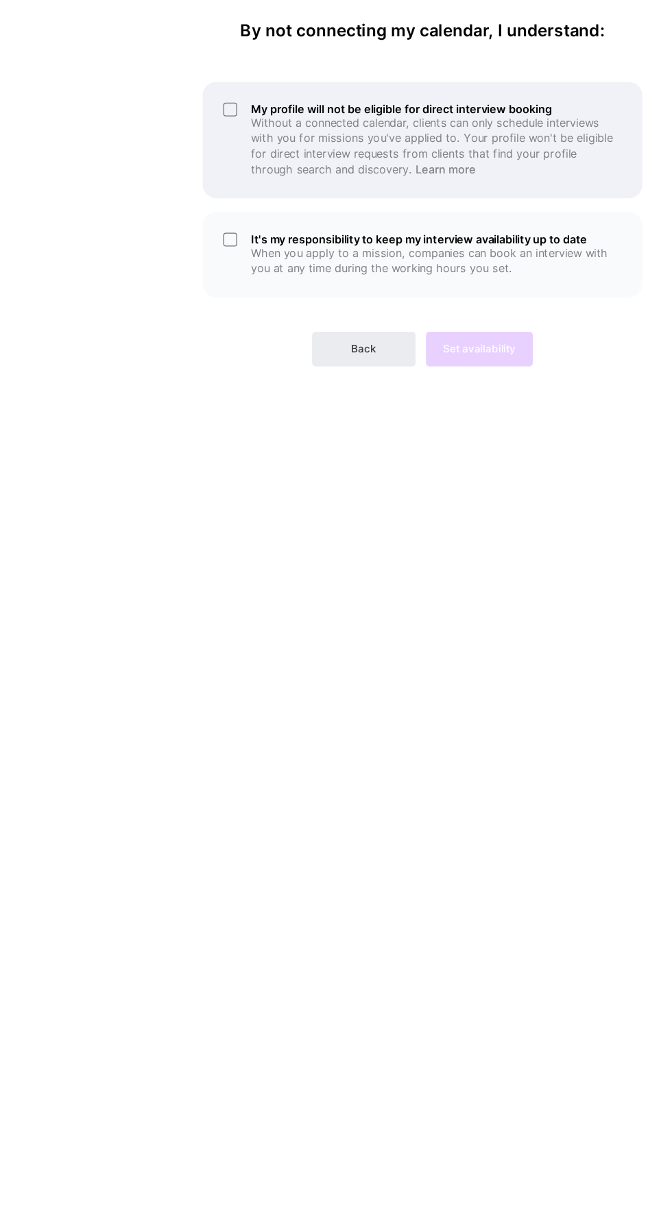
click at [180, 91] on div "My profile will not be eligible for direct interview booking Without a connecte…" at bounding box center [336, 111] width 350 height 93
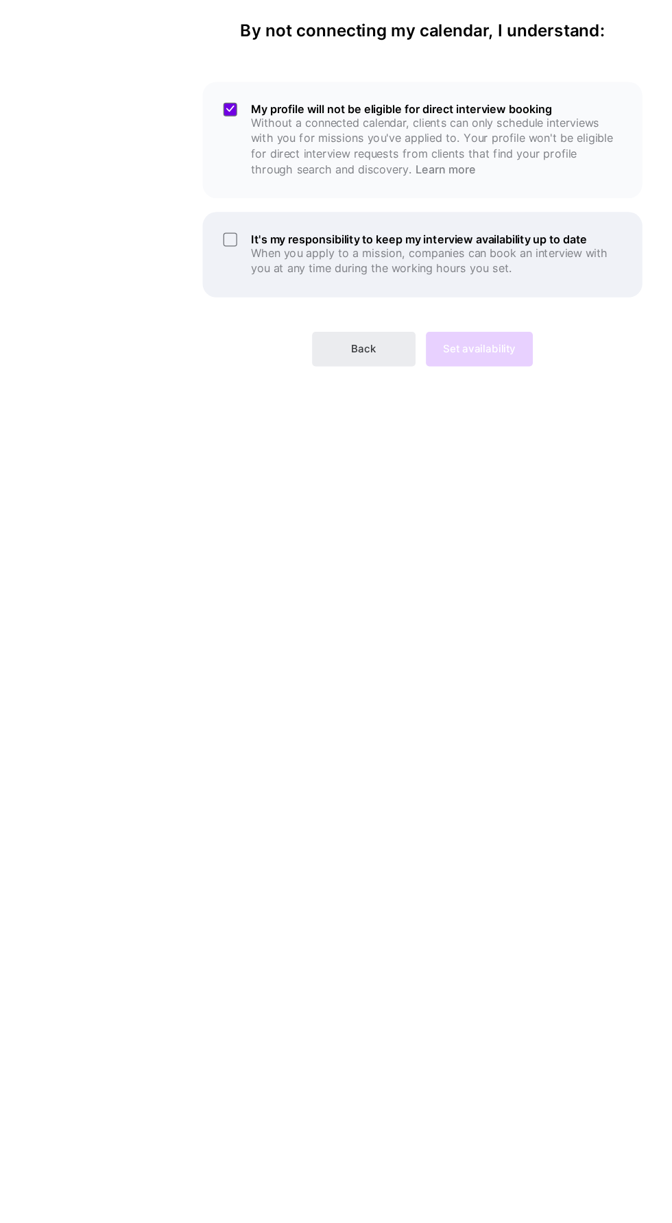
click at [174, 233] on div "It's my responsibility to keep my interview availability up to date When you ap…" at bounding box center [336, 203] width 350 height 68
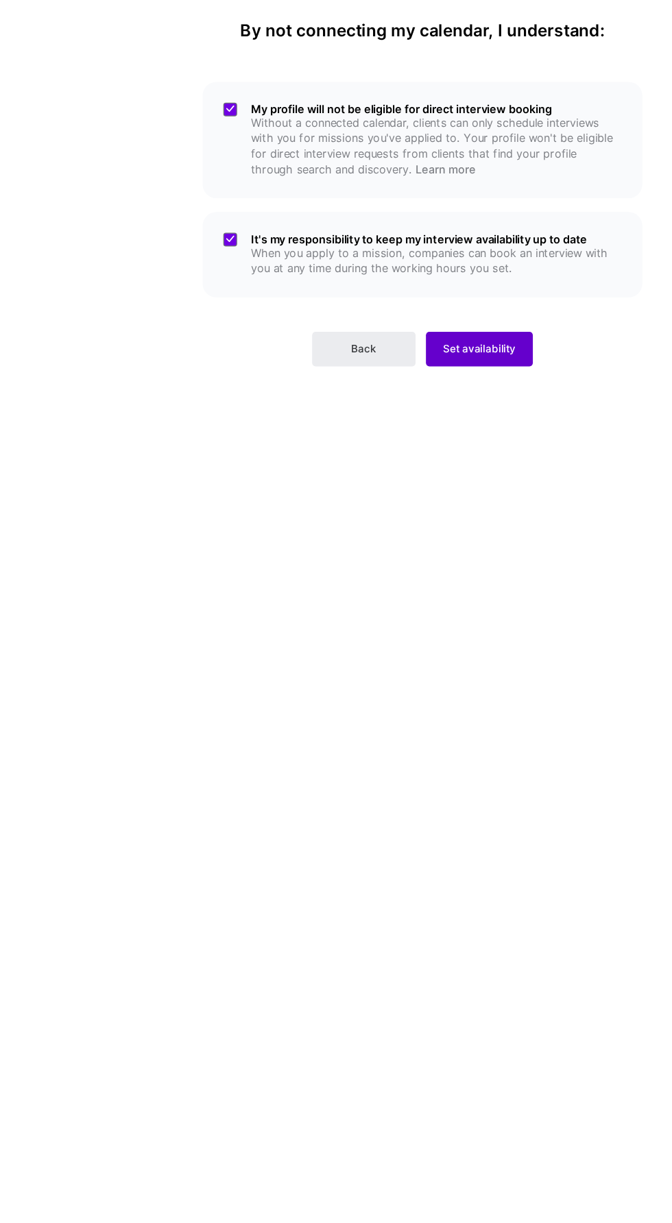
click at [409, 284] on span "Set availability" at bounding box center [381, 278] width 58 height 12
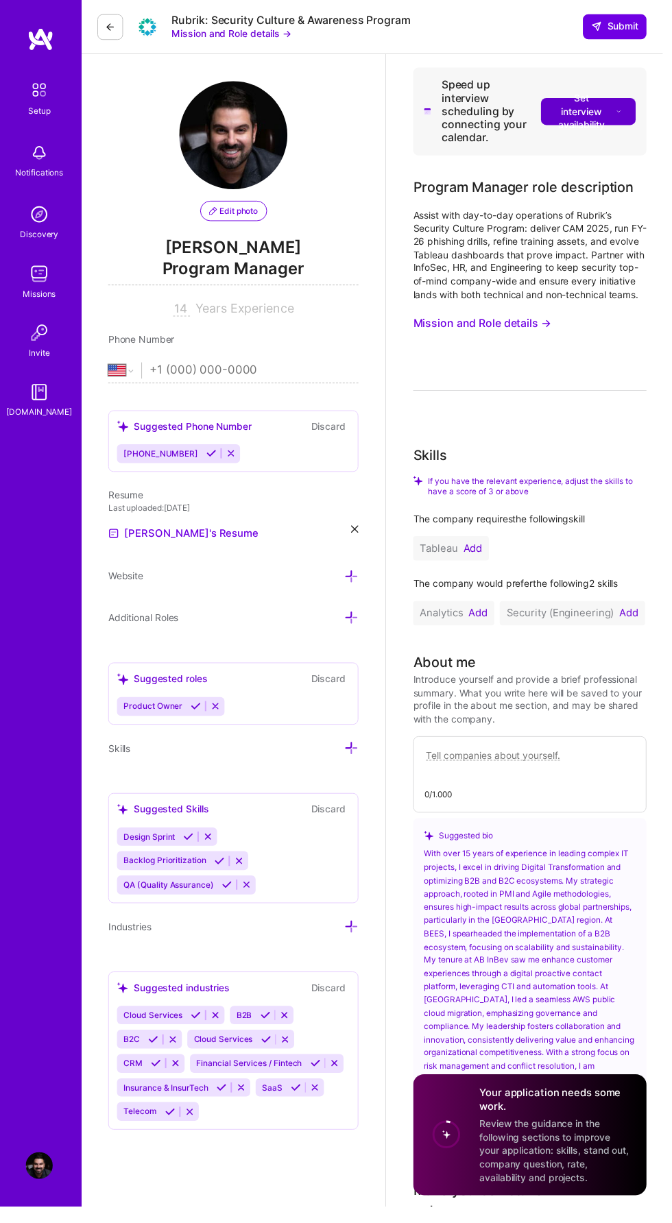
click at [604, 118] on span "Set interview availability" at bounding box center [596, 113] width 69 height 41
click at [121, 372] on select "Afghanistan Åland Islands Albania Algeria American Samoa Andorra Angola Anguill…" at bounding box center [127, 376] width 34 height 16
select select "BR"
click at [110, 368] on select "Afghanistan Åland Islands Albania Algeria American Samoa Andorra Angola Anguill…" at bounding box center [127, 376] width 34 height 16
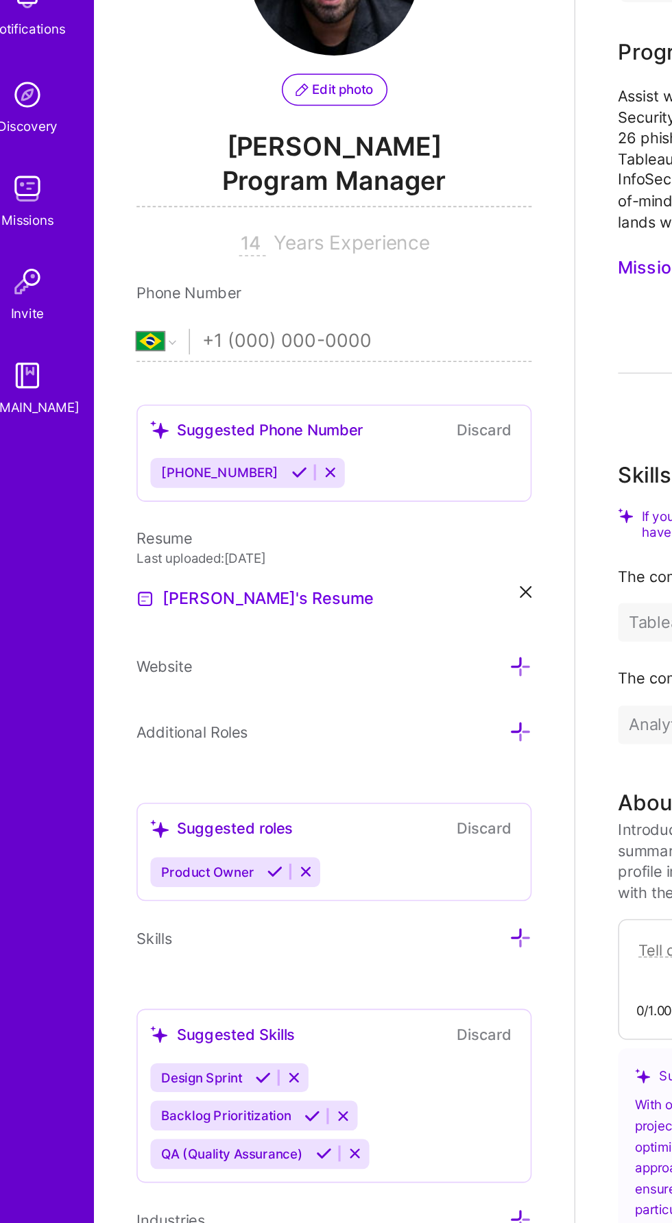
type input "+55 19 98196 4892"
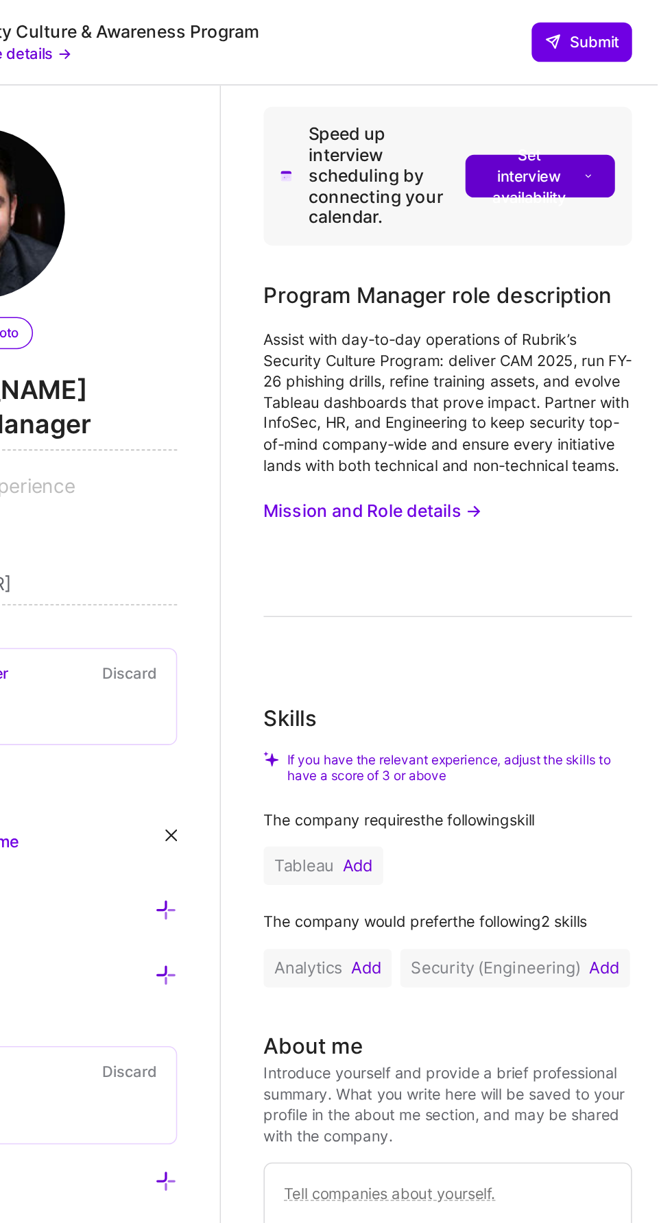
click at [623, 103] on span "Set interview availability" at bounding box center [596, 113] width 69 height 41
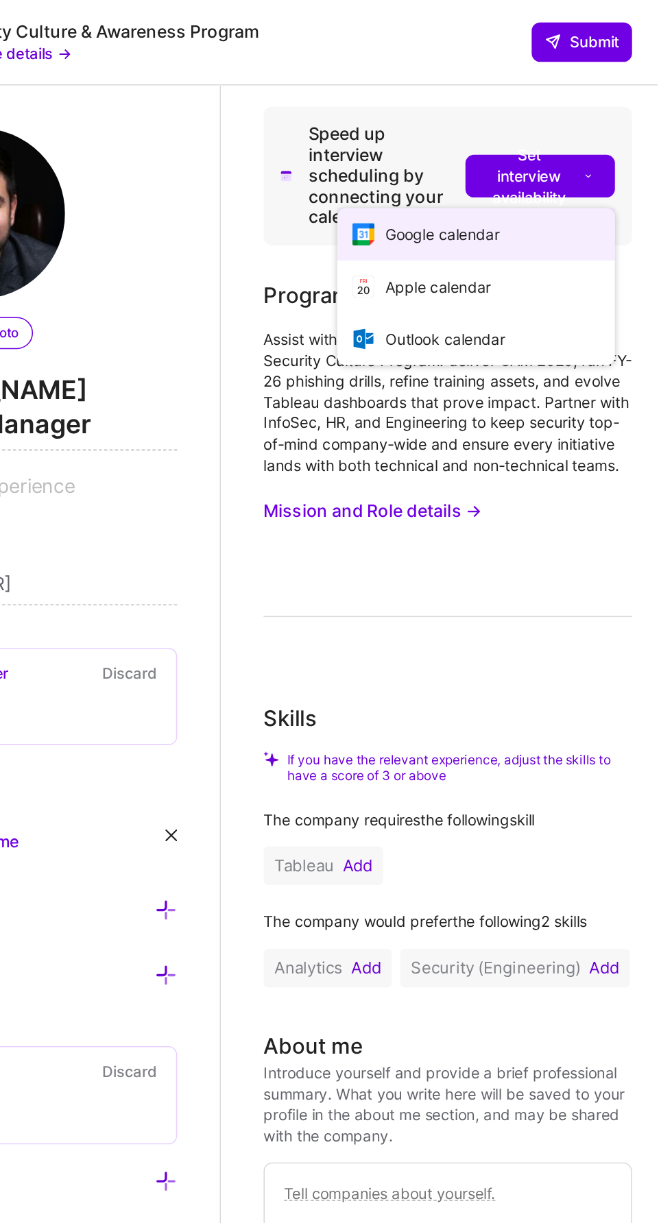
click at [579, 151] on button "Google calendar" at bounding box center [555, 151] width 178 height 34
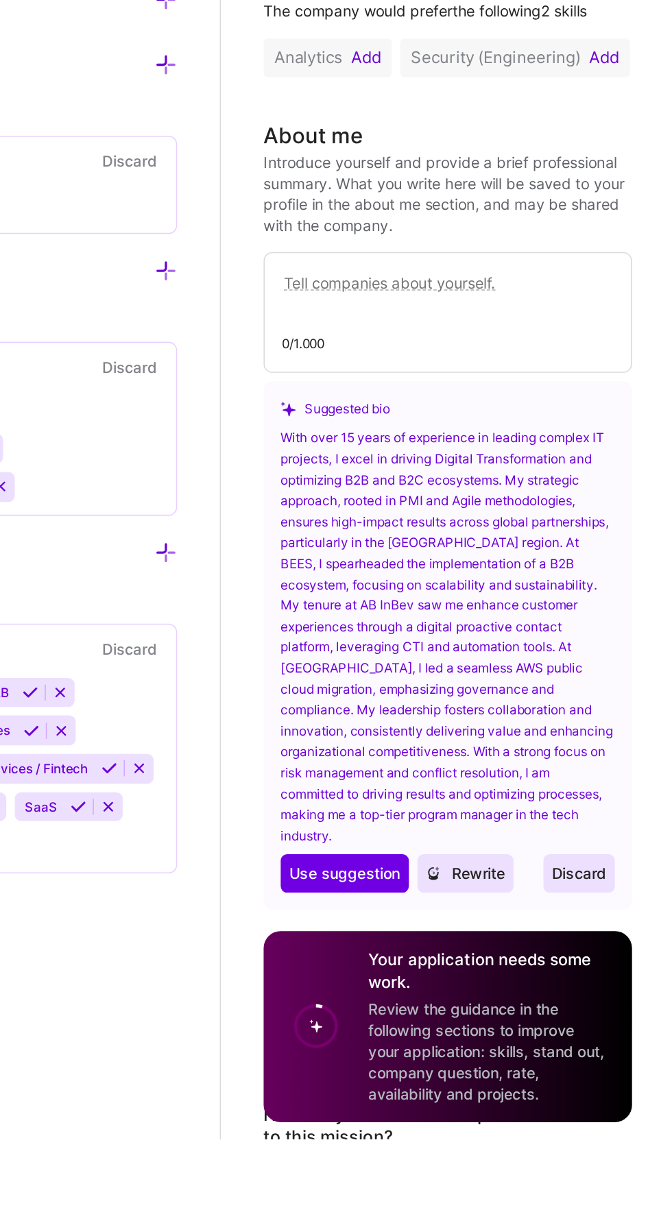
scroll to position [98, 0]
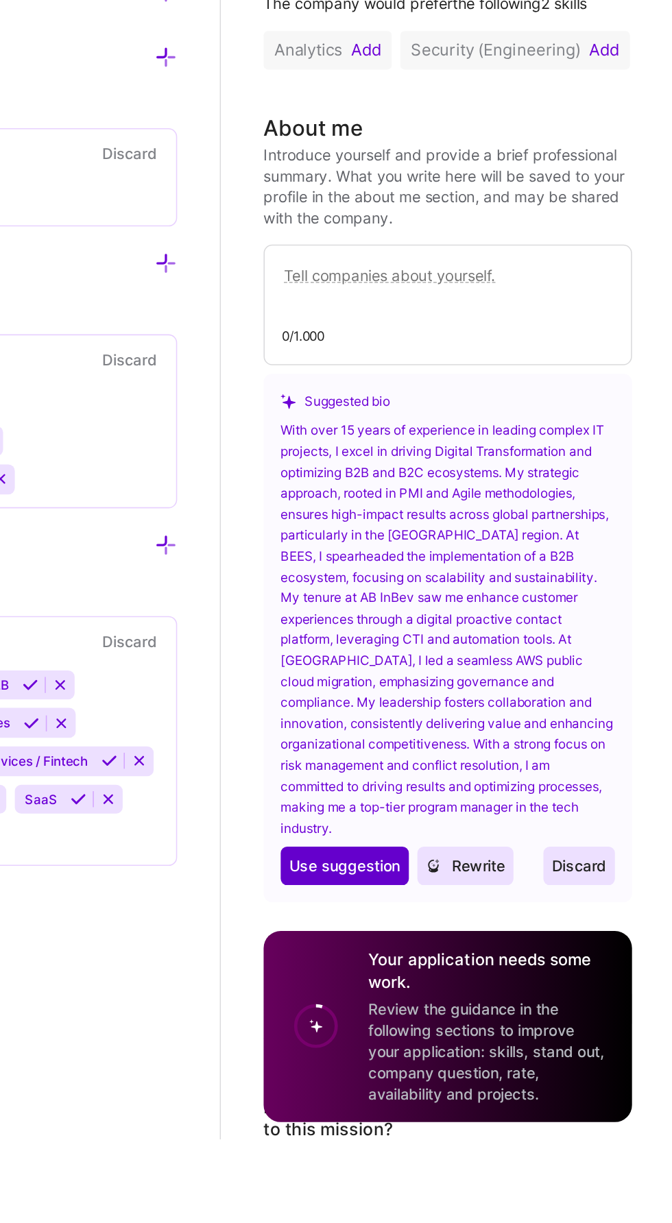
click at [470, 1060] on button "Use Use suggestion" at bounding box center [471, 1048] width 82 height 25
type textarea "With over 15 years of experience in leading complex IT projects, I excel in dri…"
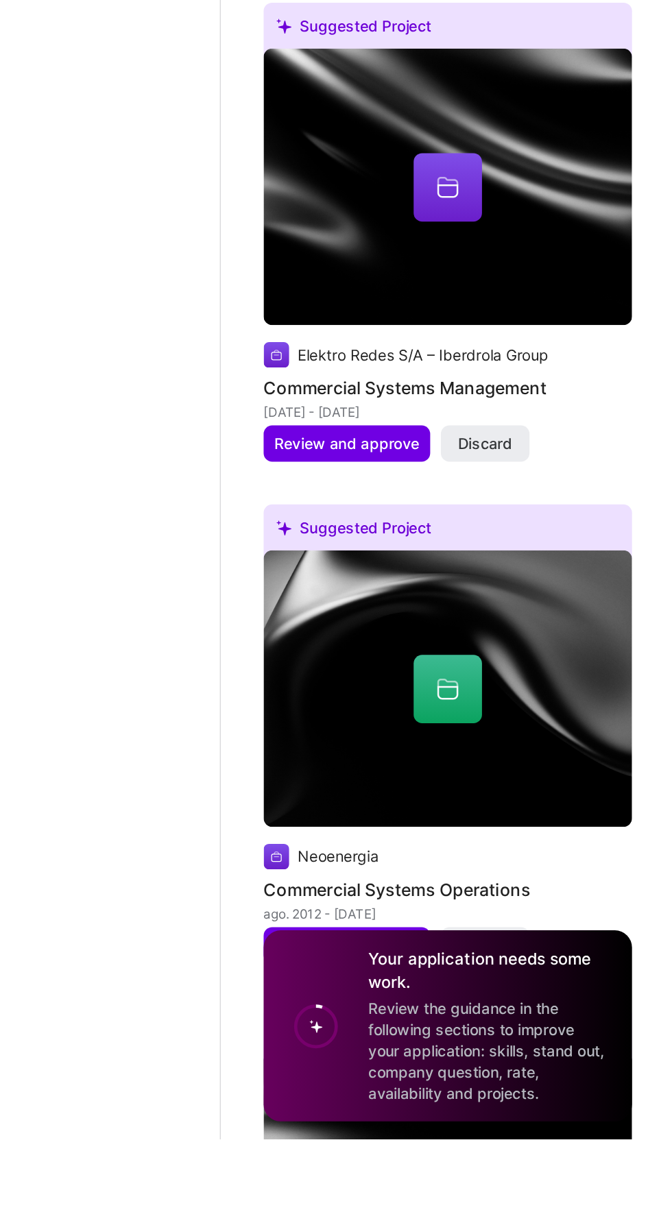
scroll to position [2930, 0]
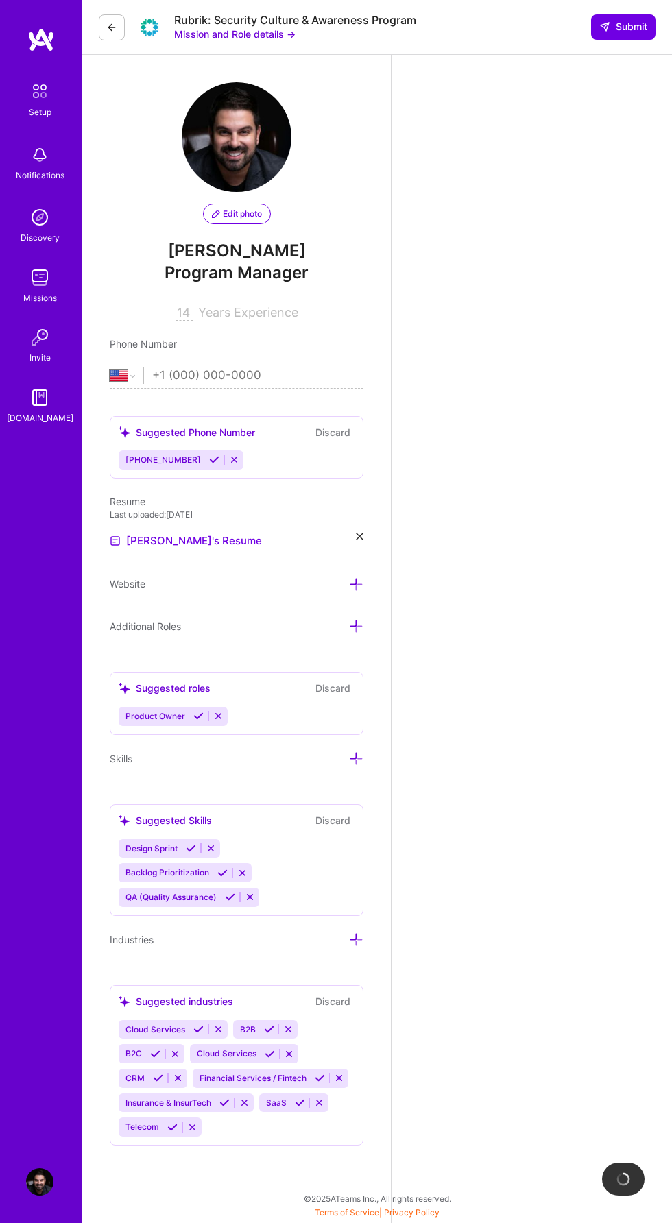
select select "US"
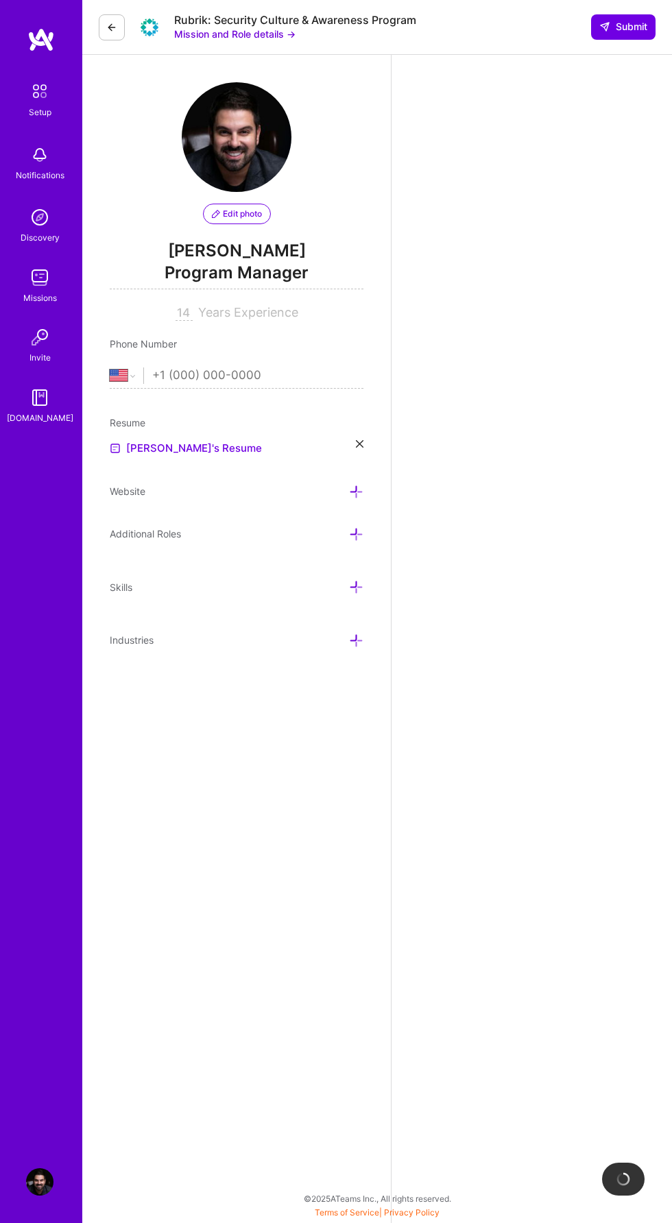
select select "BR"
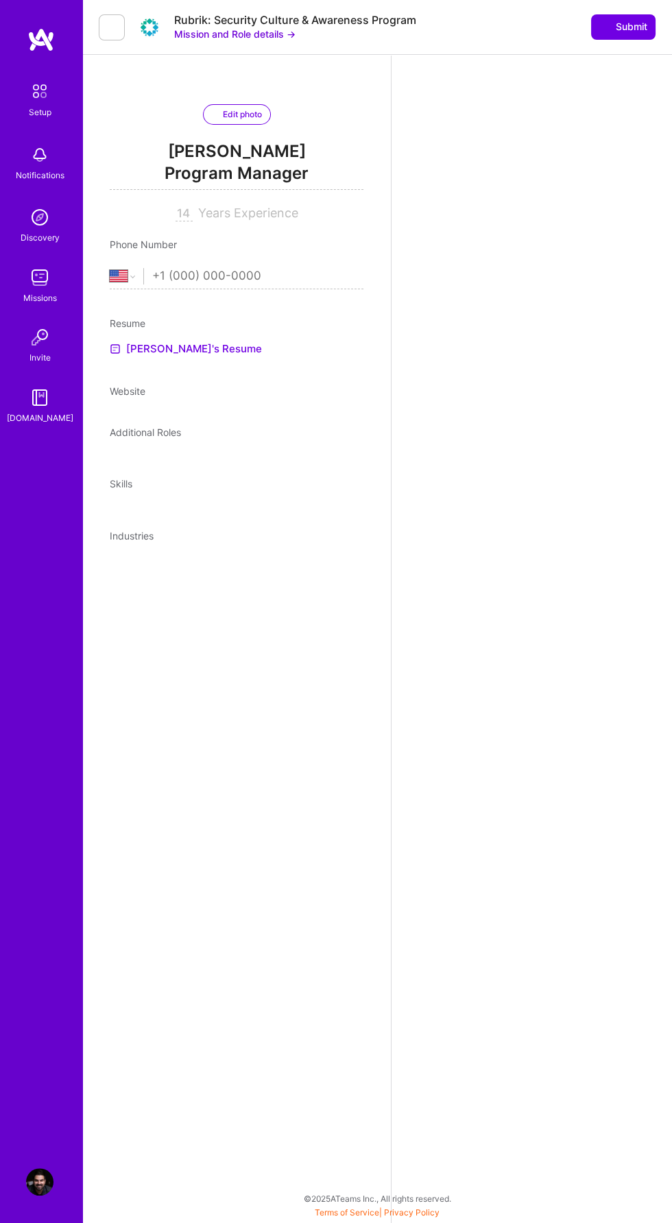
select select "US"
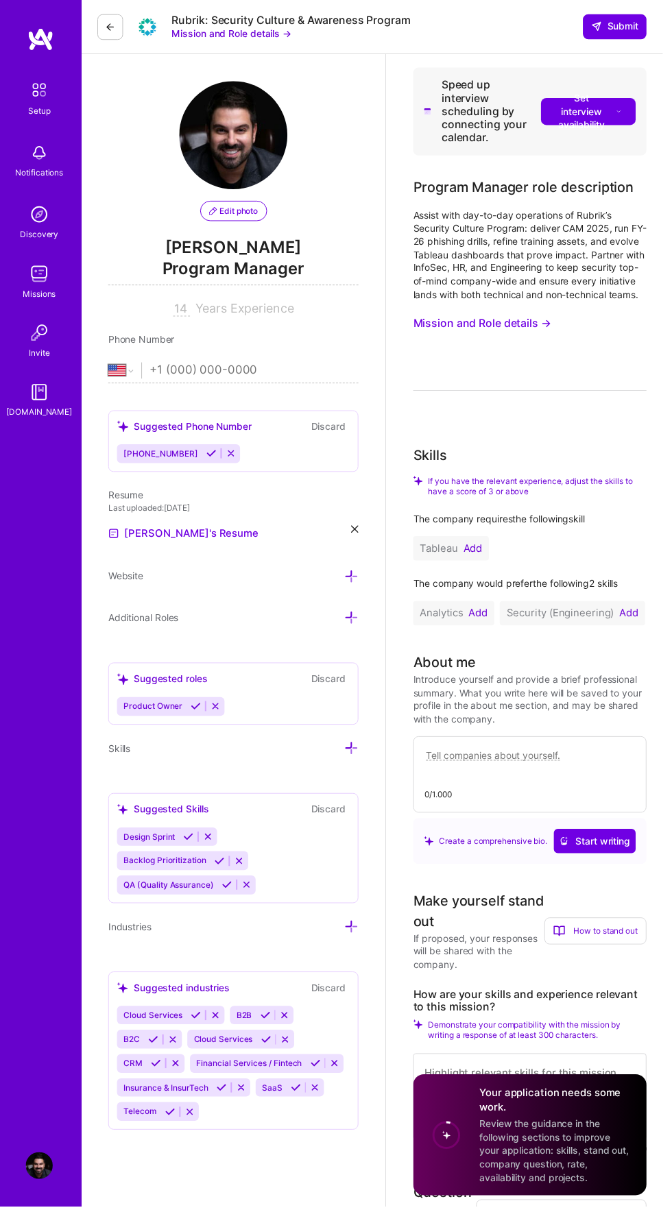
scroll to position [2405, 0]
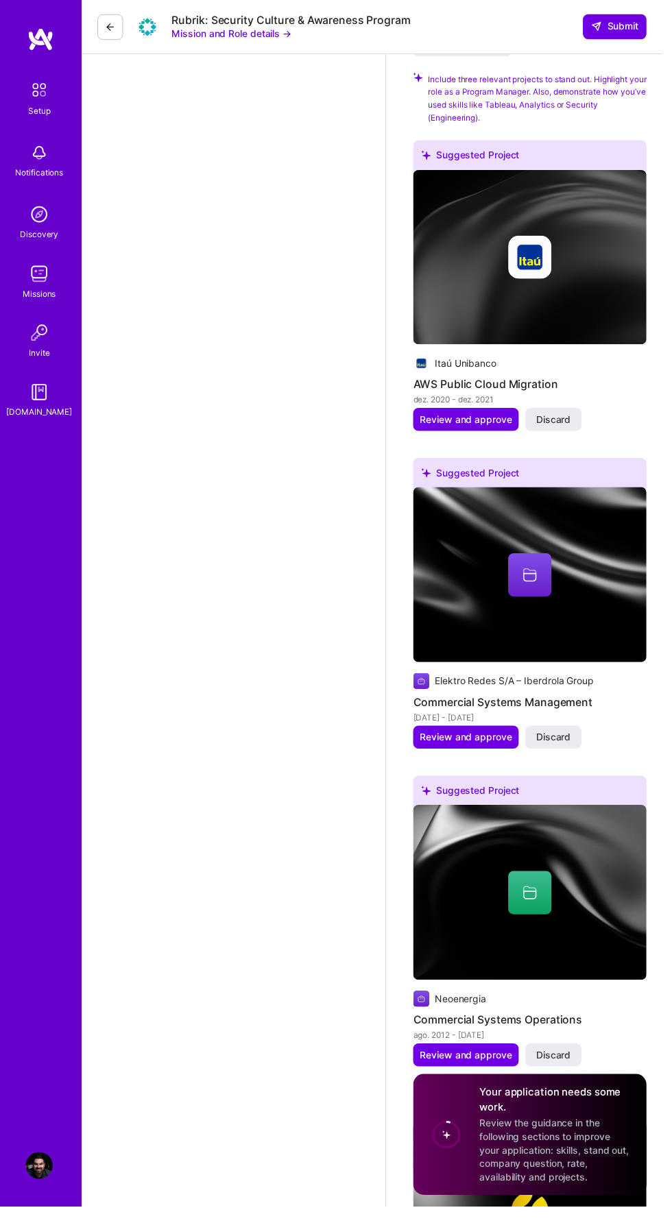
click at [53, 1196] on img at bounding box center [39, 1182] width 27 height 27
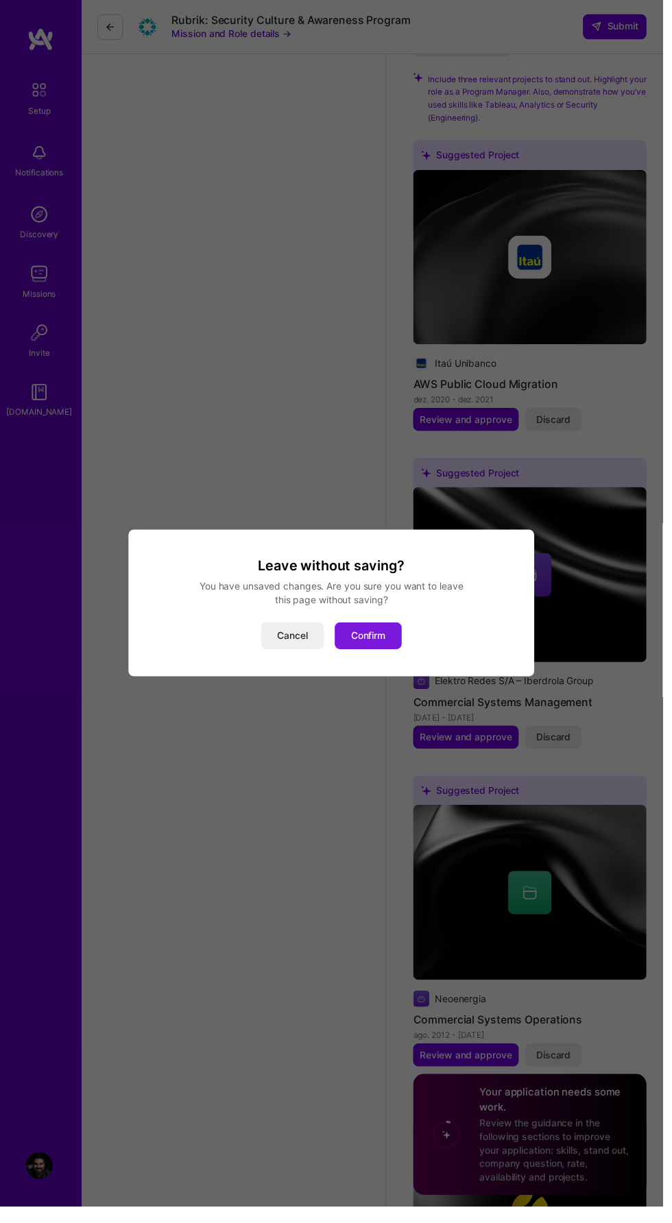
click at [396, 659] on button "Confirm" at bounding box center [373, 645] width 68 height 27
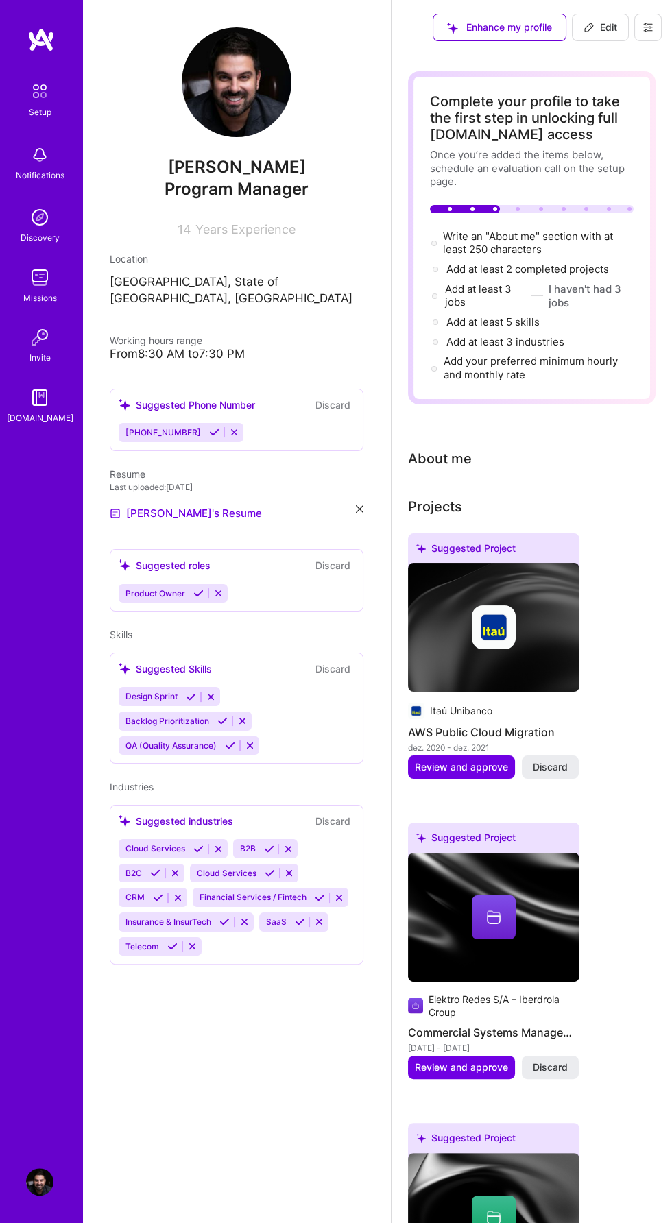
click at [34, 1185] on img at bounding box center [39, 1182] width 27 height 27
click at [56, 1186] on div "Profile" at bounding box center [41, 1182] width 32 height 27
click at [40, 1187] on img at bounding box center [39, 1182] width 27 height 27
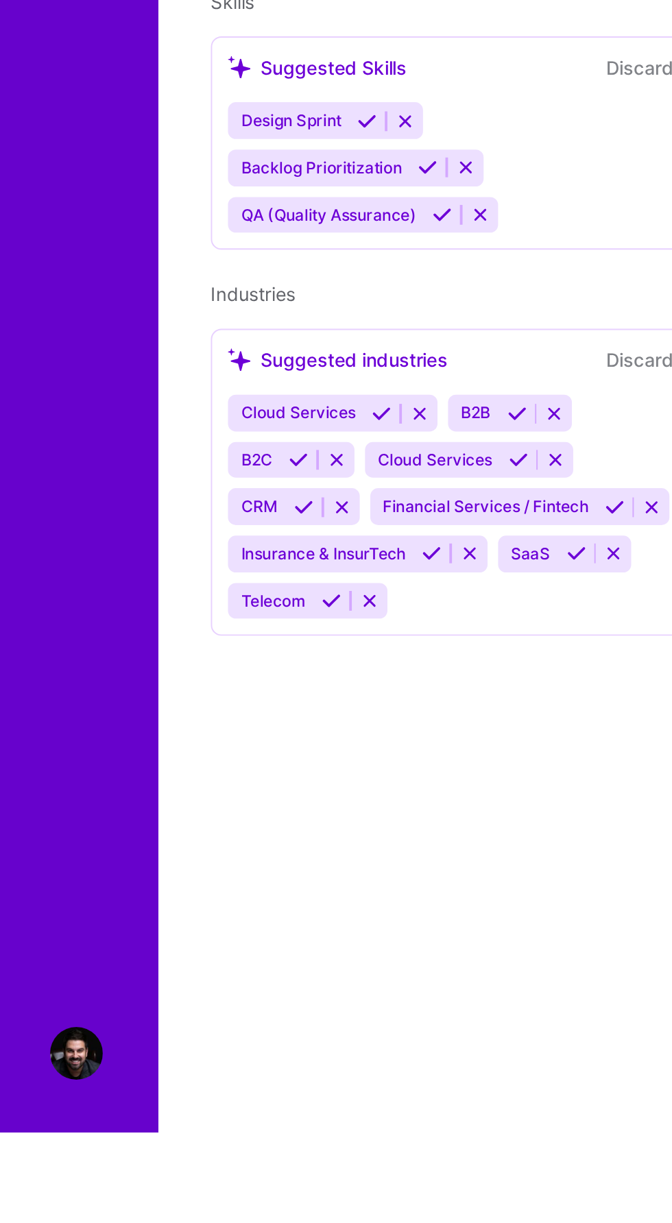
scroll to position [440, 0]
click at [34, 1196] on img at bounding box center [39, 1182] width 27 height 27
click at [42, 1196] on img at bounding box center [39, 1182] width 27 height 27
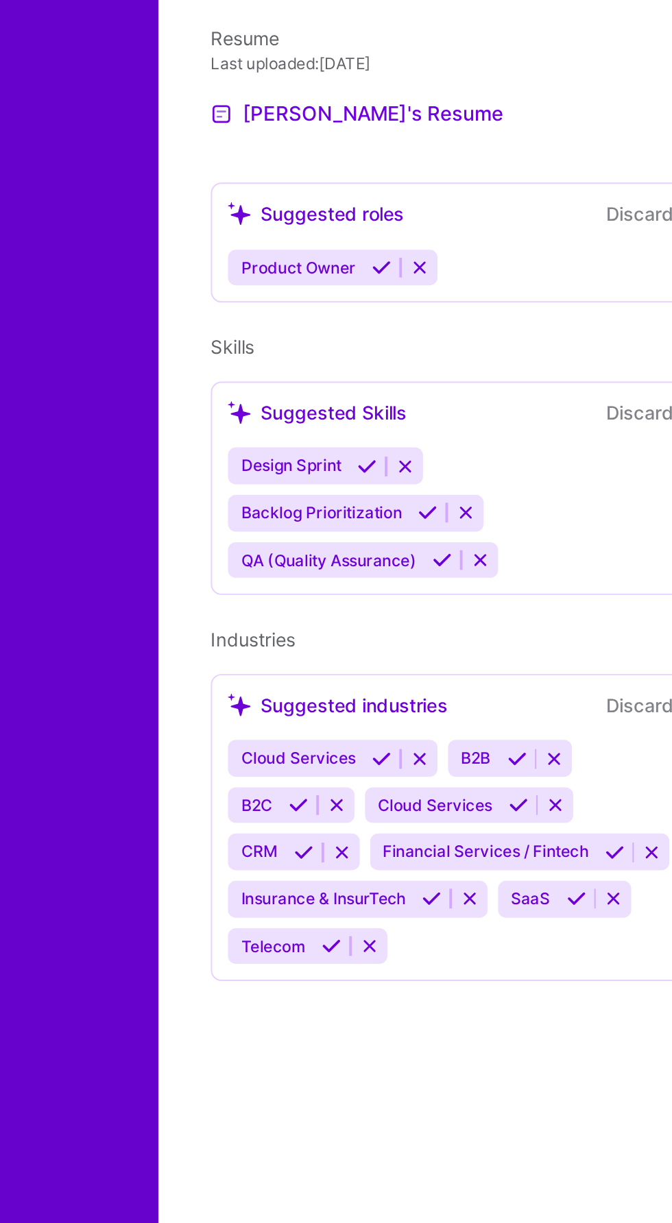
scroll to position [0, 0]
